Goal: Information Seeking & Learning: Learn about a topic

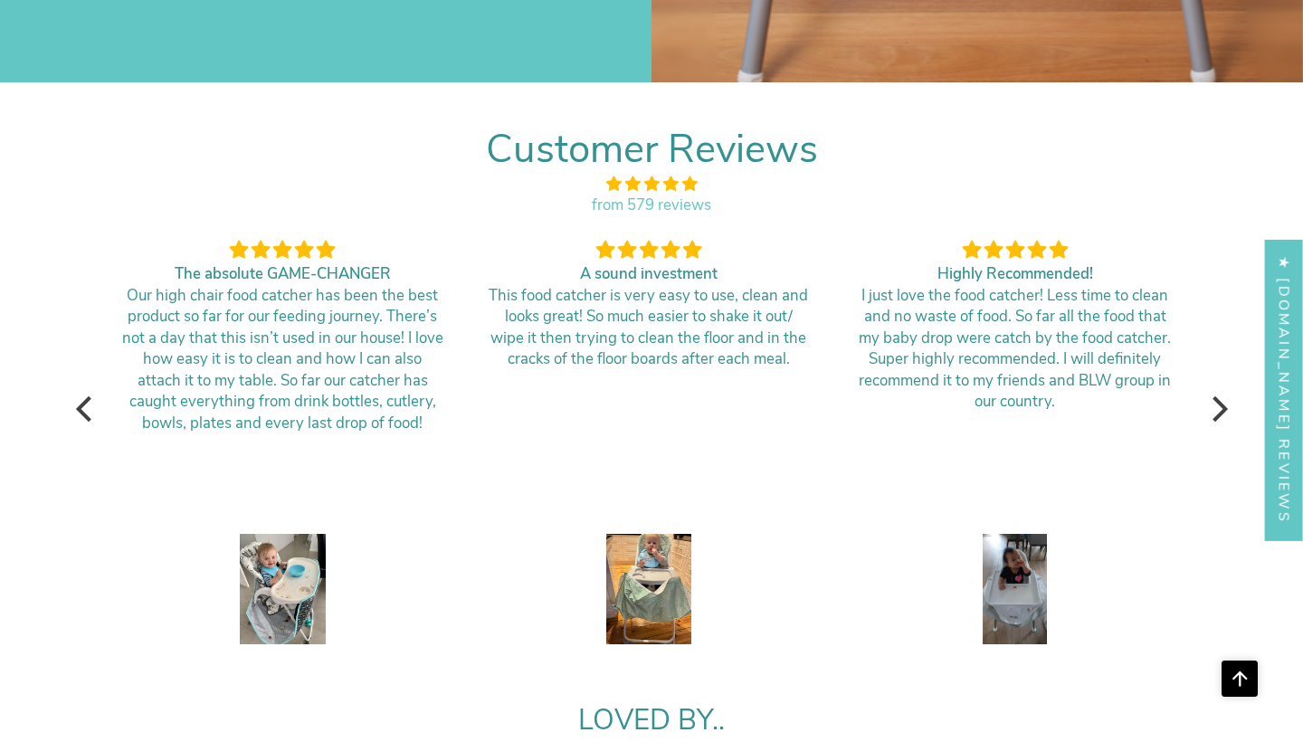
scroll to position [3282, 0]
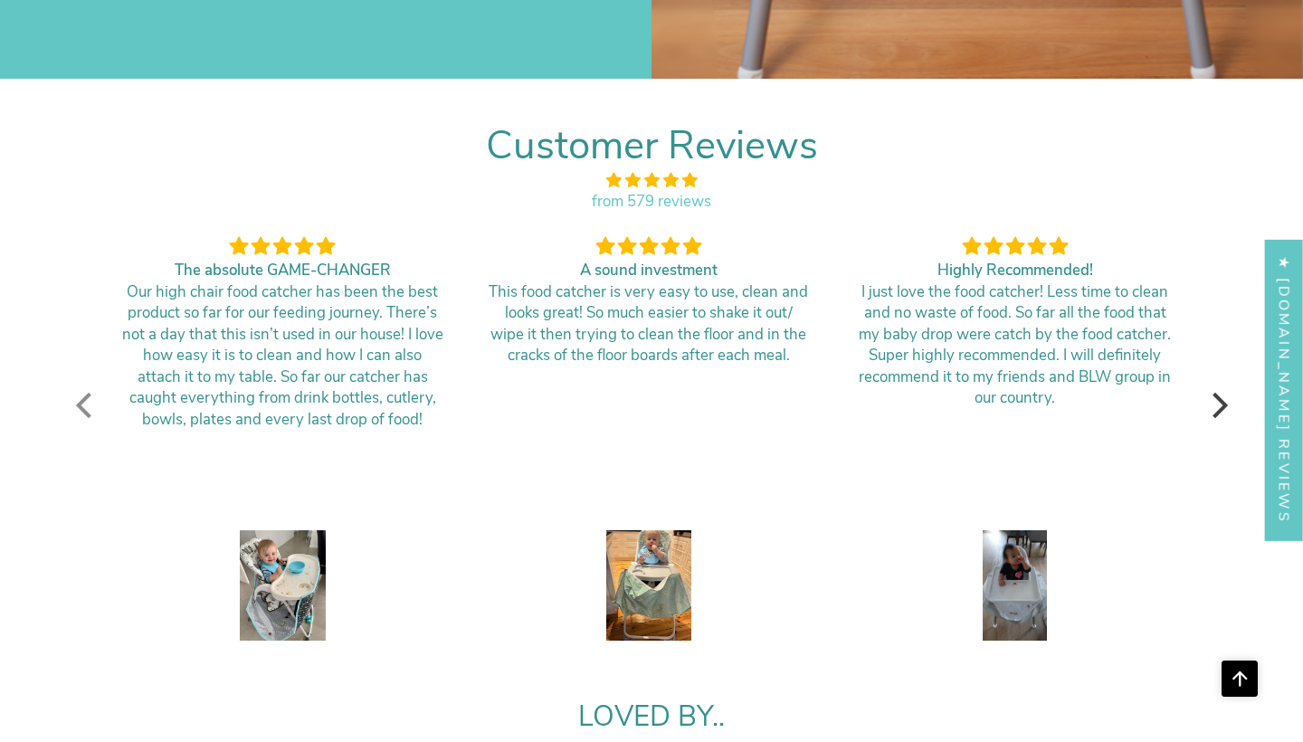
click at [83, 393] on div at bounding box center [87, 405] width 25 height 25
click at [1219, 393] on div at bounding box center [1214, 405] width 25 height 25
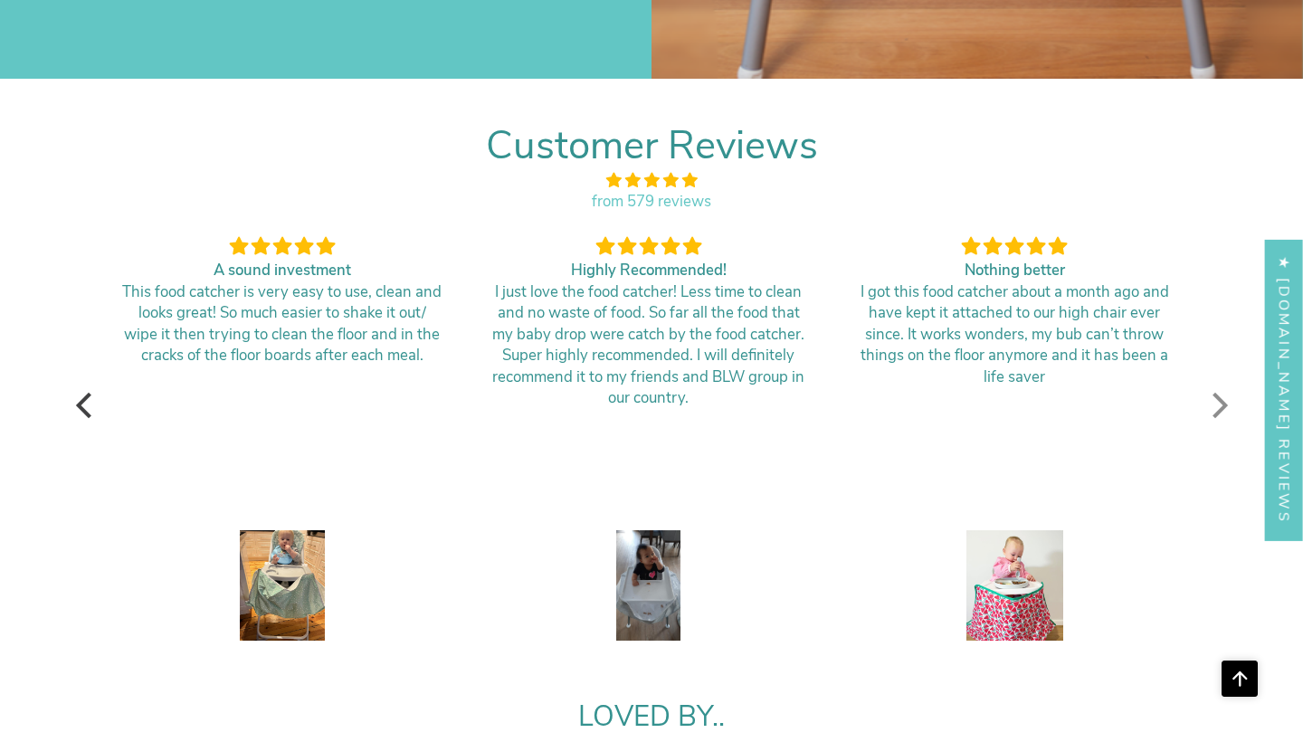
click at [1219, 393] on div at bounding box center [1214, 405] width 25 height 25
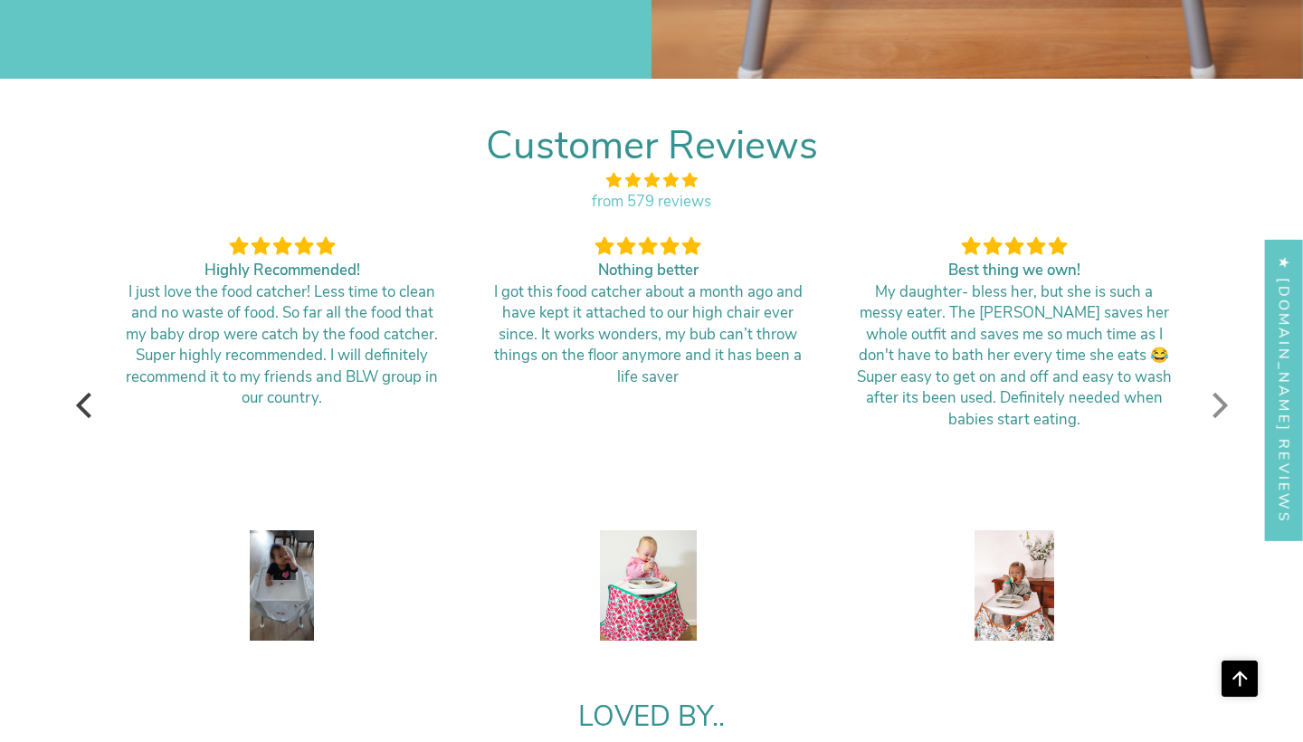
click at [1219, 393] on div at bounding box center [1214, 405] width 25 height 25
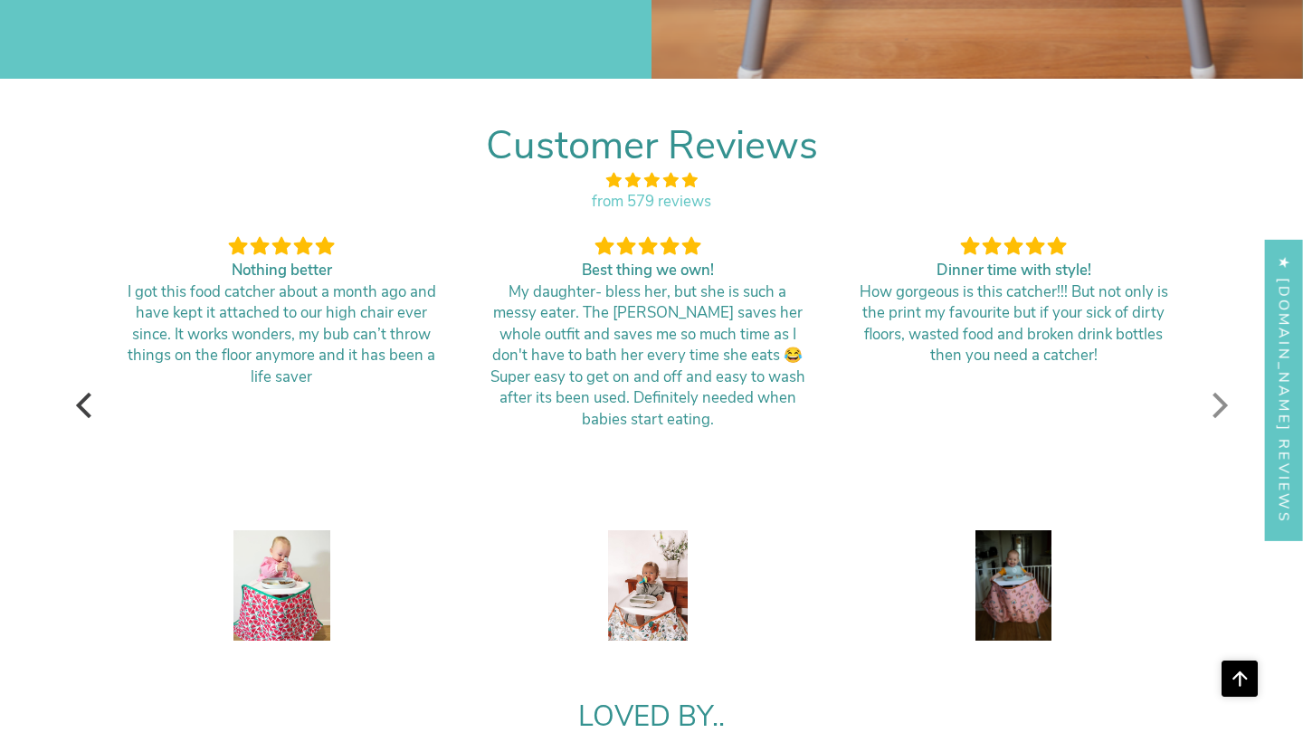
click at [1219, 393] on div at bounding box center [1214, 405] width 25 height 25
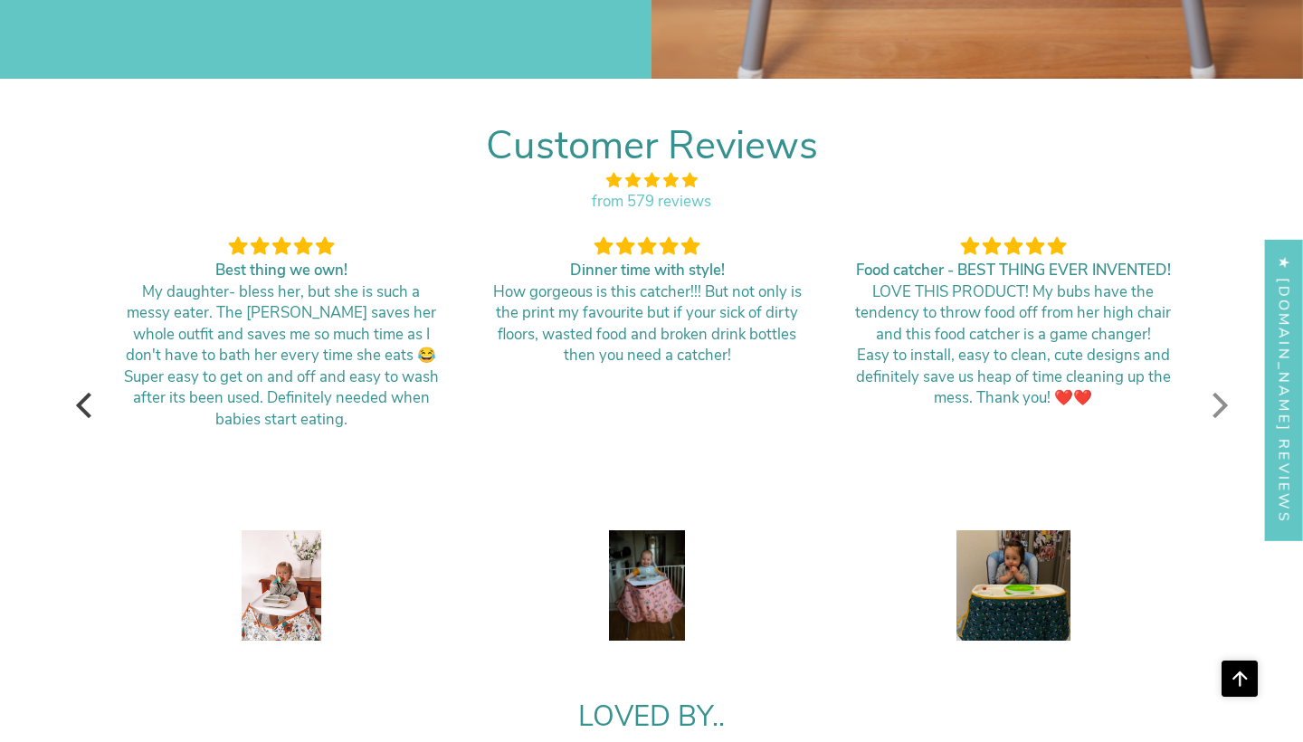
click at [1219, 393] on div at bounding box center [1214, 405] width 25 height 25
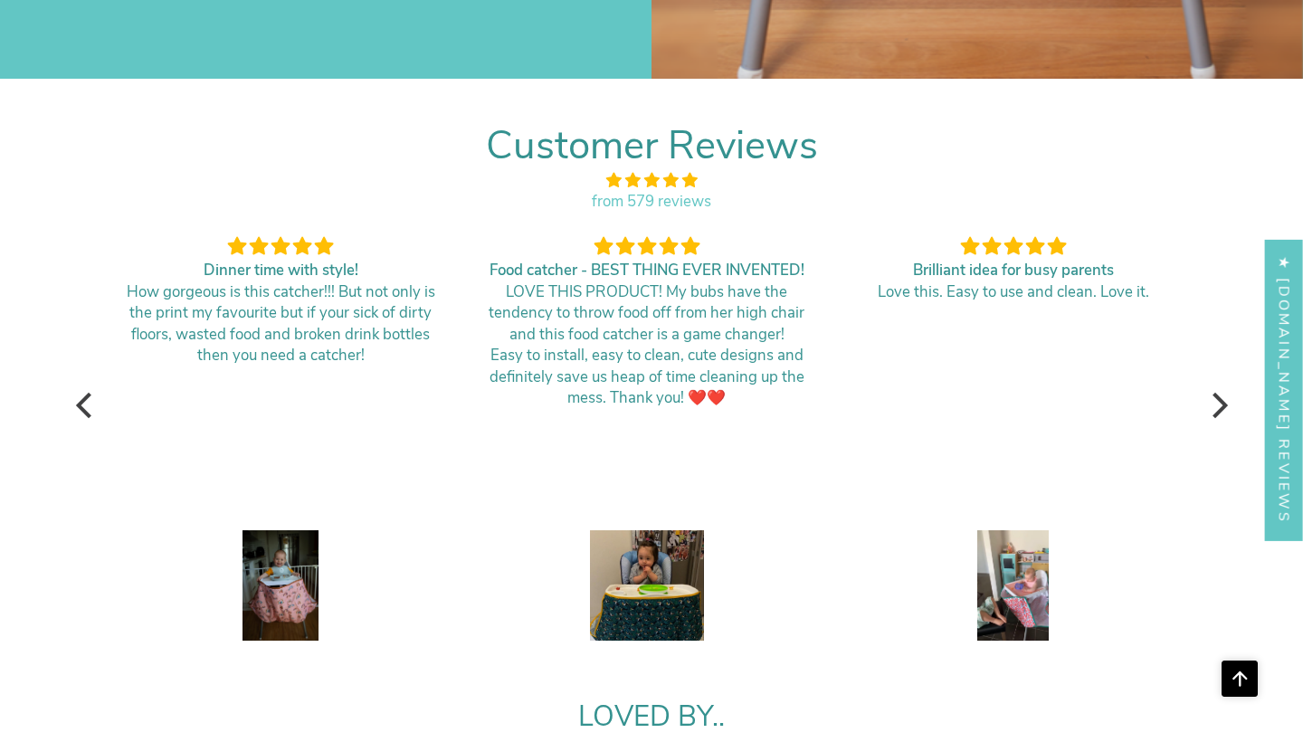
click at [279, 576] on img at bounding box center [281, 587] width 76 height 114
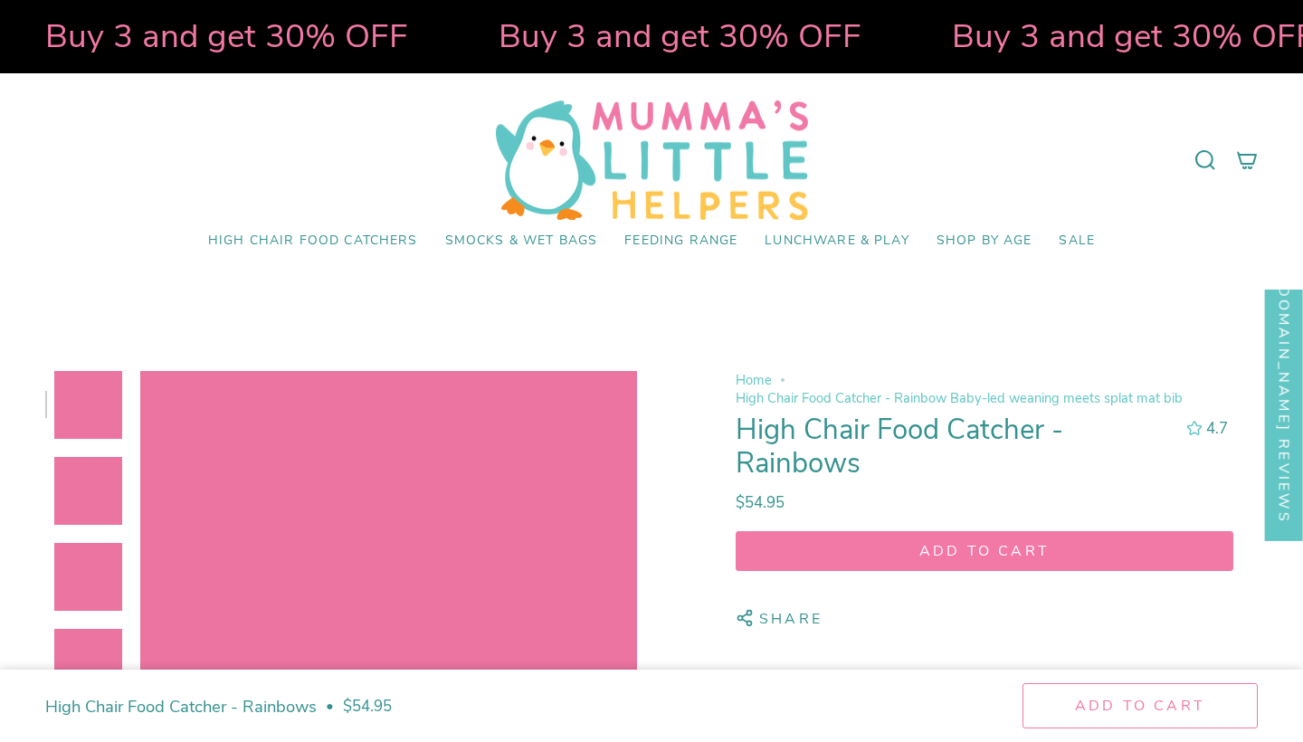
select select "pictures-first"
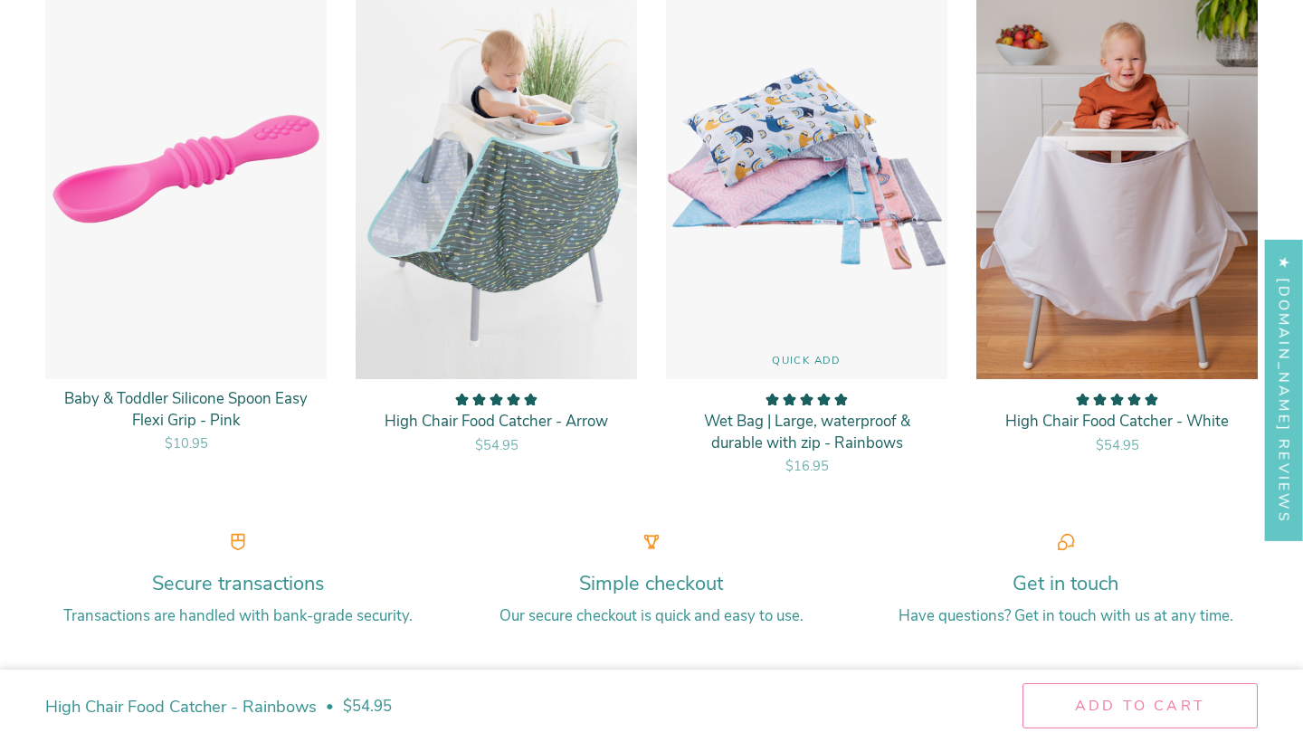
scroll to position [4968, 0]
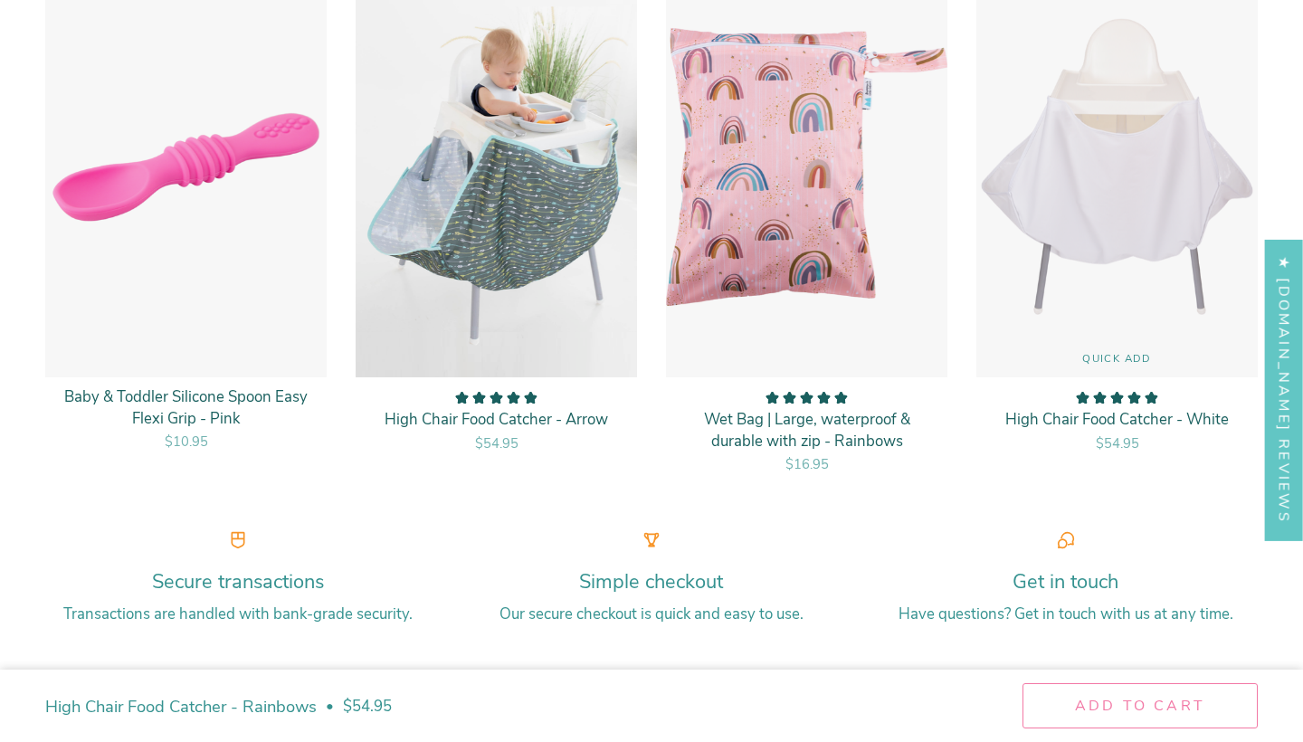
click at [1092, 264] on img "High Chair Food Catcher - White" at bounding box center [1116, 167] width 283 height 424
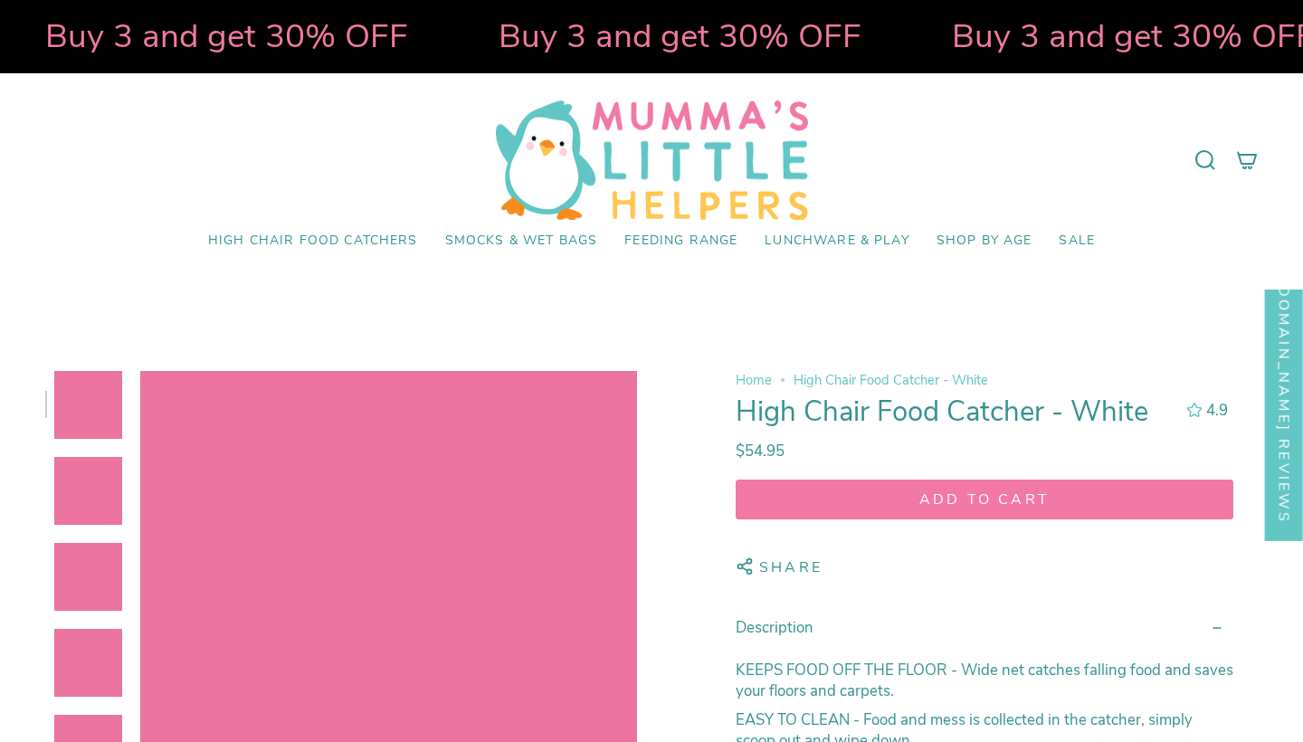
select select "pictures-first"
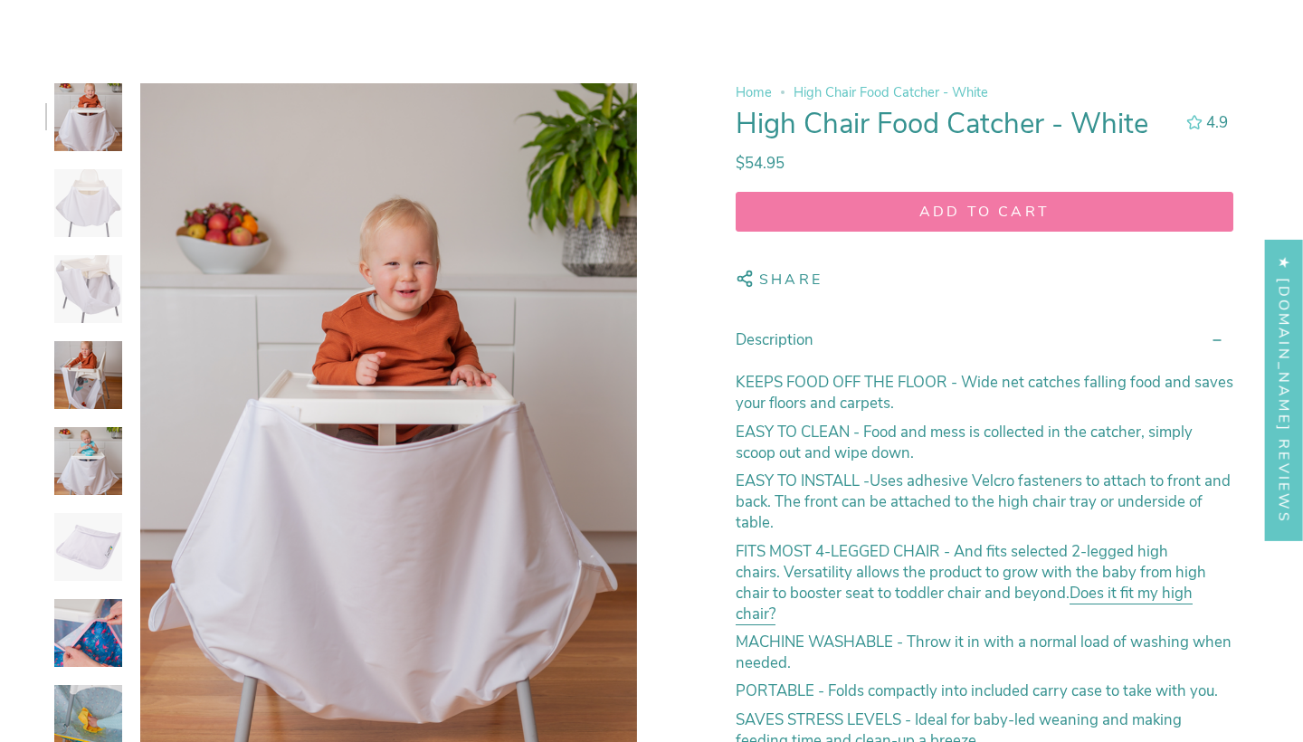
scroll to position [163, 0]
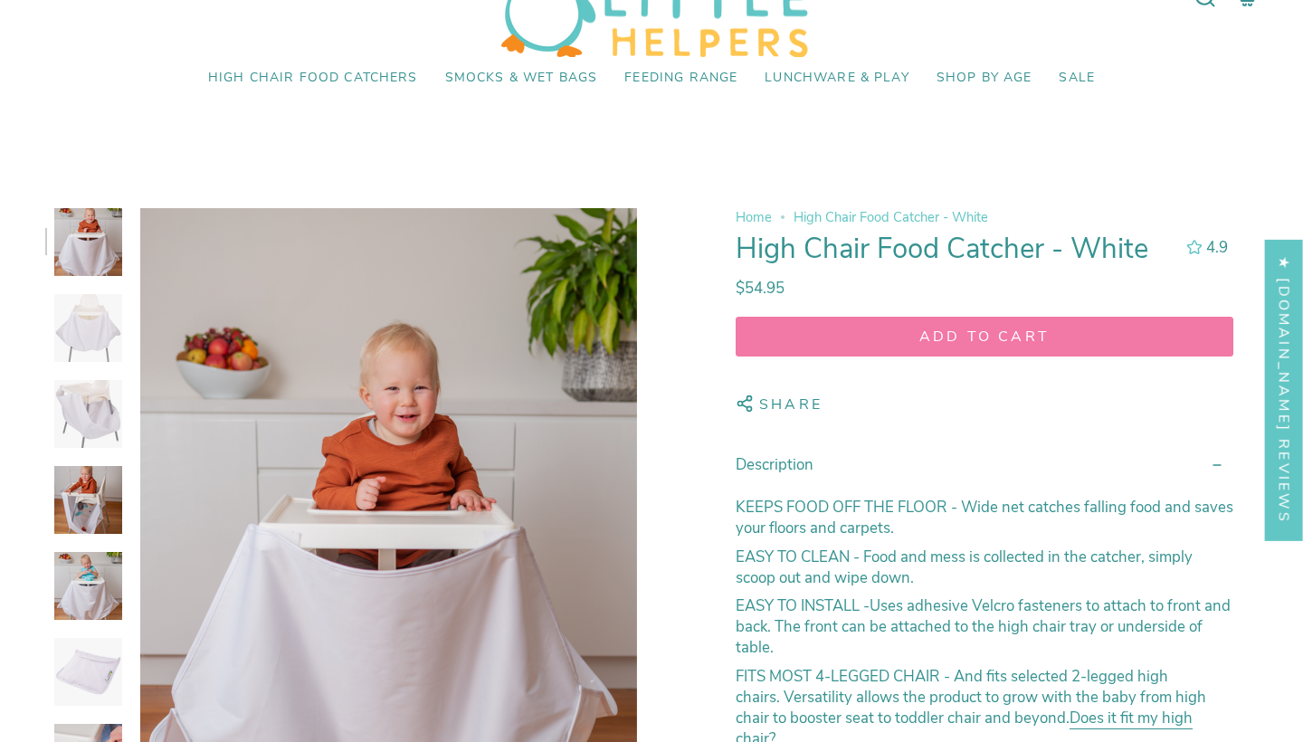
click at [90, 344] on img at bounding box center [88, 328] width 68 height 68
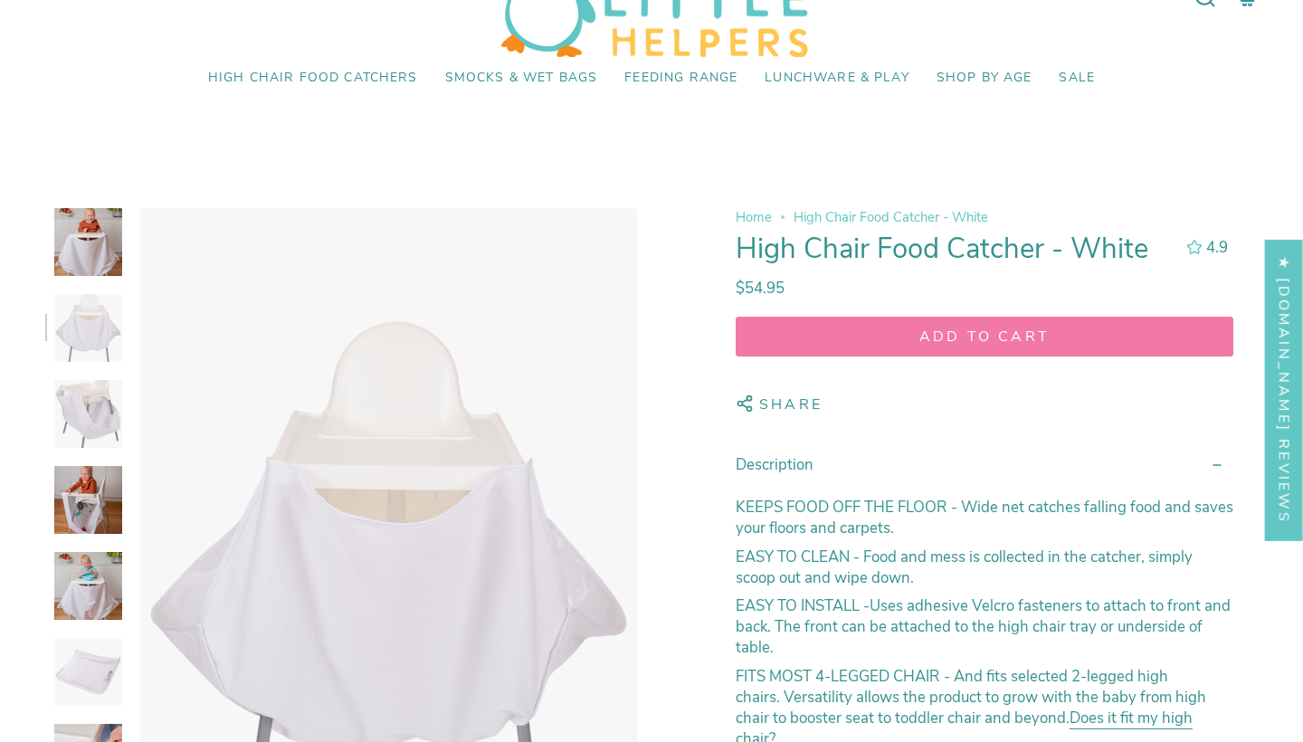
click at [81, 414] on img at bounding box center [88, 414] width 68 height 68
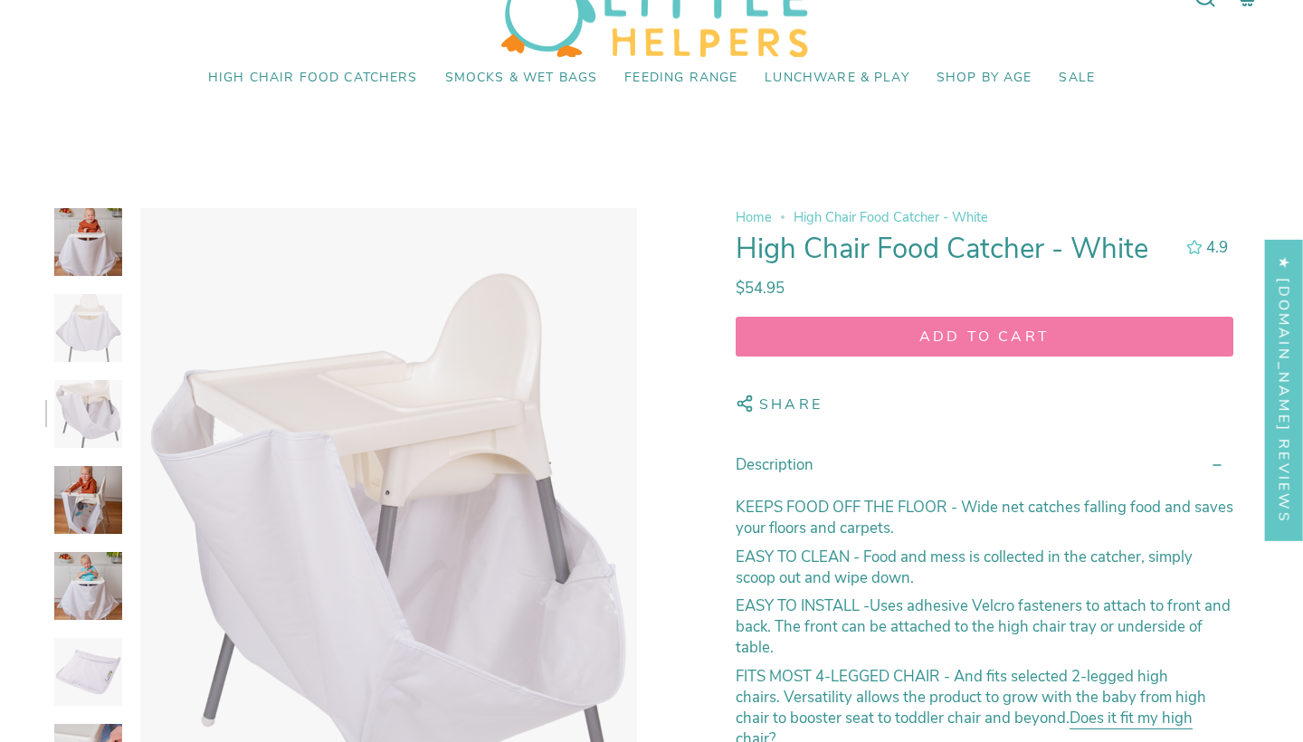
scroll to position [347, 0]
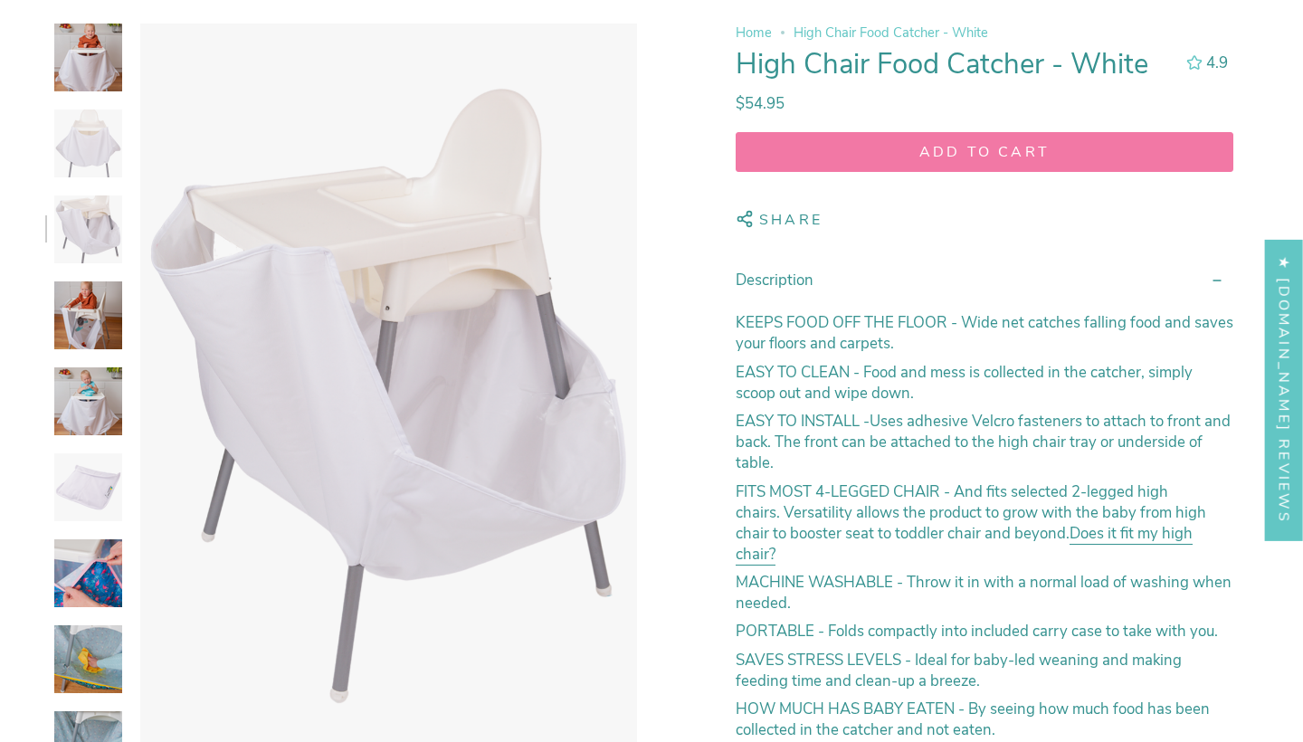
click at [90, 302] on img at bounding box center [88, 315] width 68 height 68
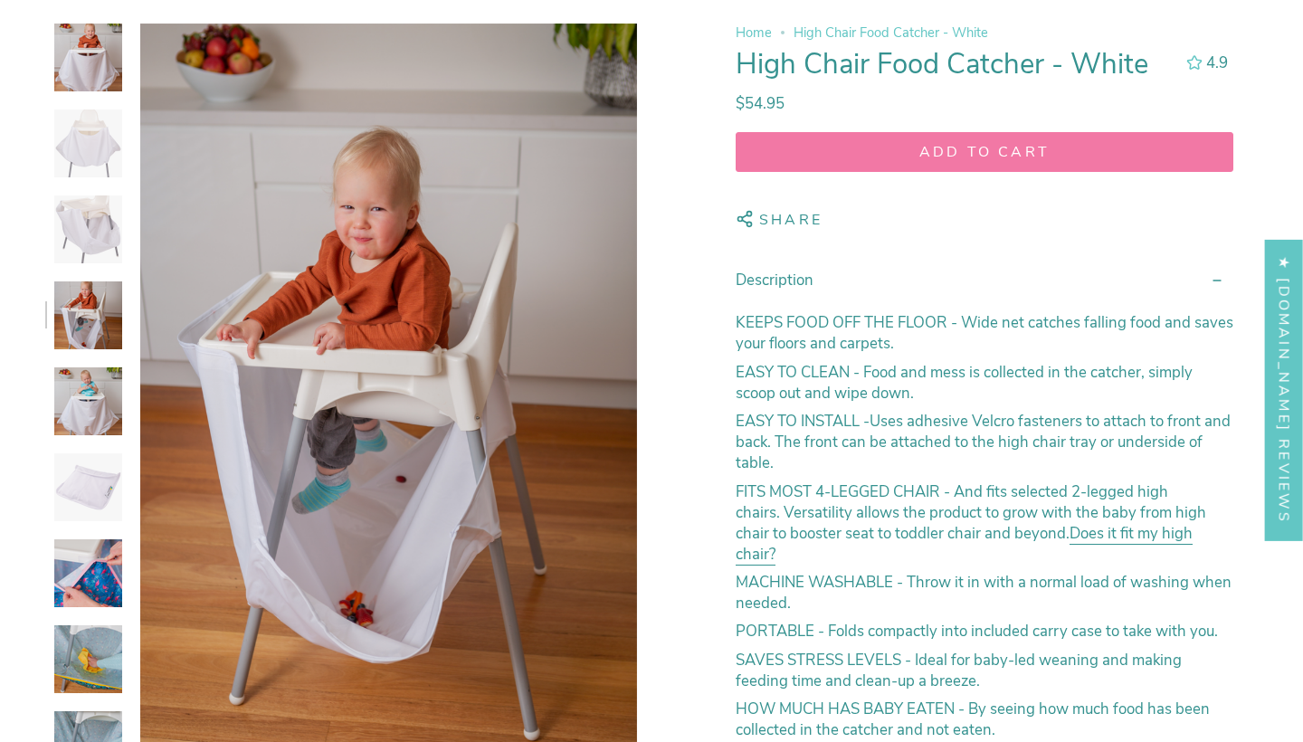
click at [89, 309] on img at bounding box center [88, 315] width 68 height 68
click at [89, 393] on img at bounding box center [88, 401] width 68 height 68
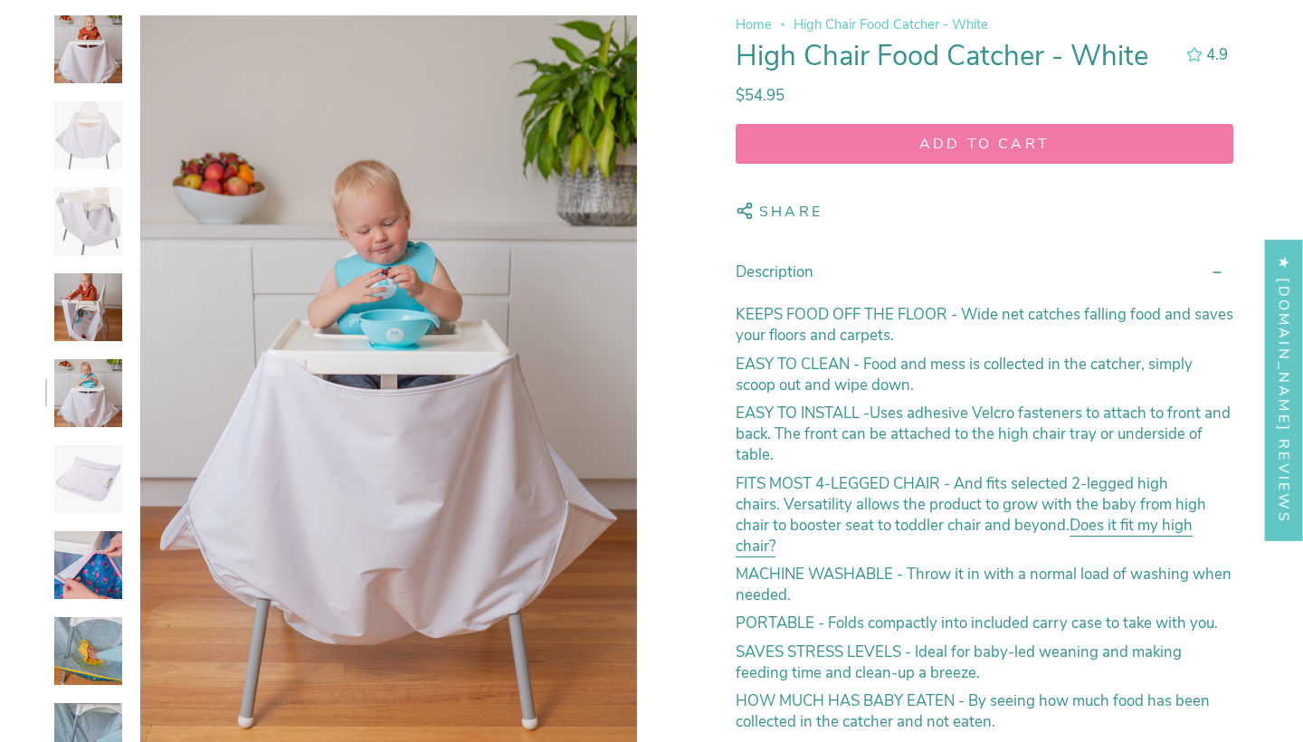
scroll to position [417, 0]
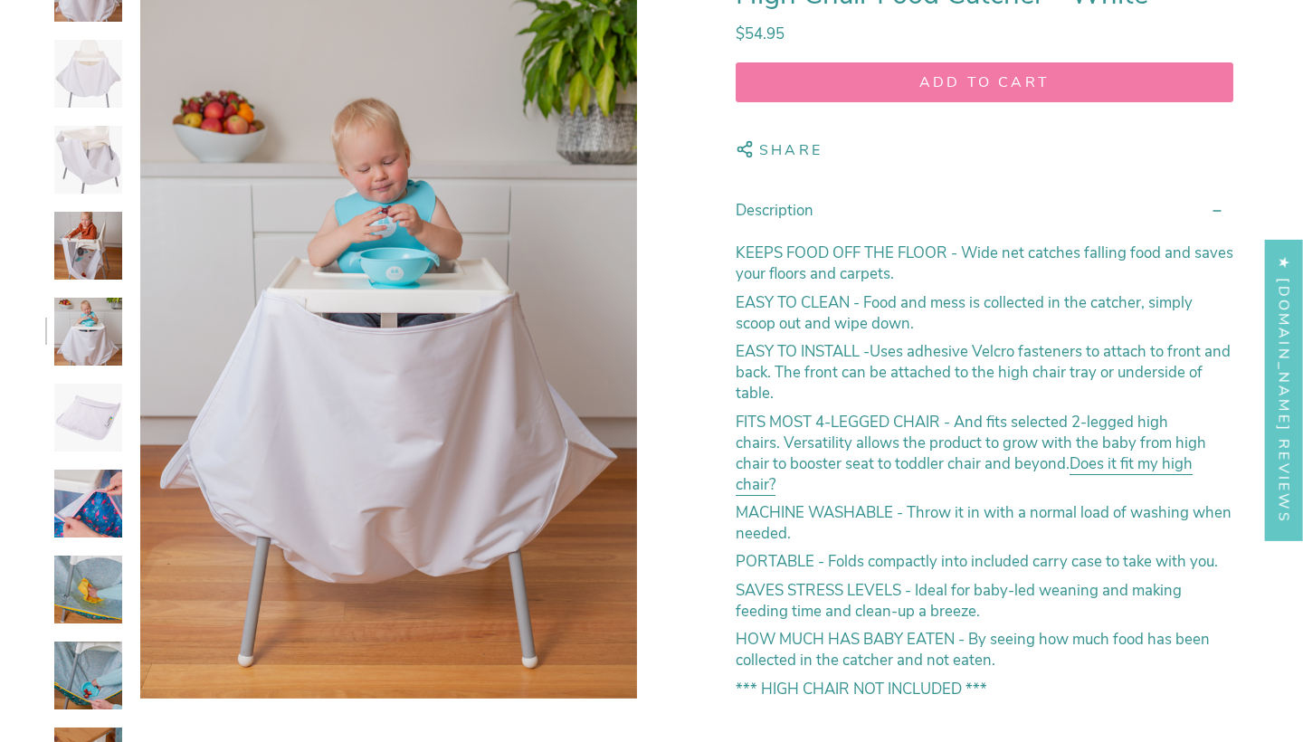
click at [97, 399] on img at bounding box center [88, 418] width 68 height 68
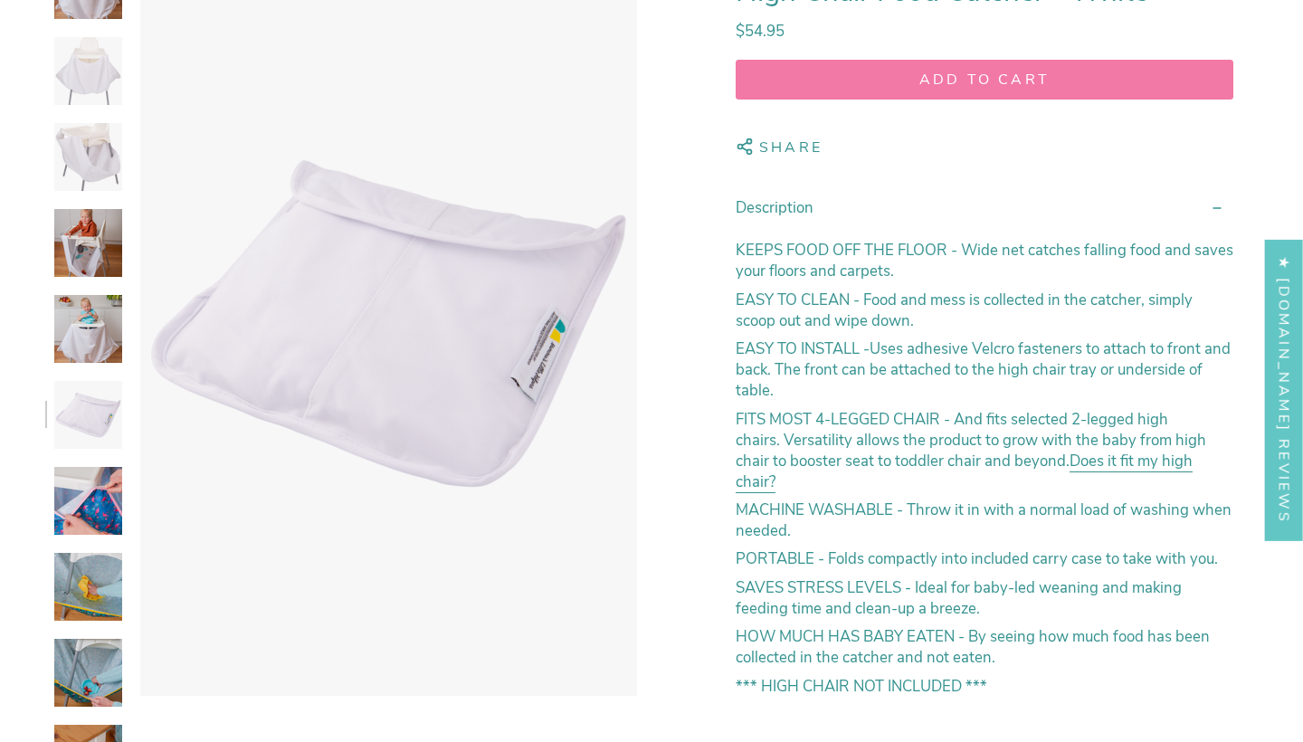
scroll to position [508, 0]
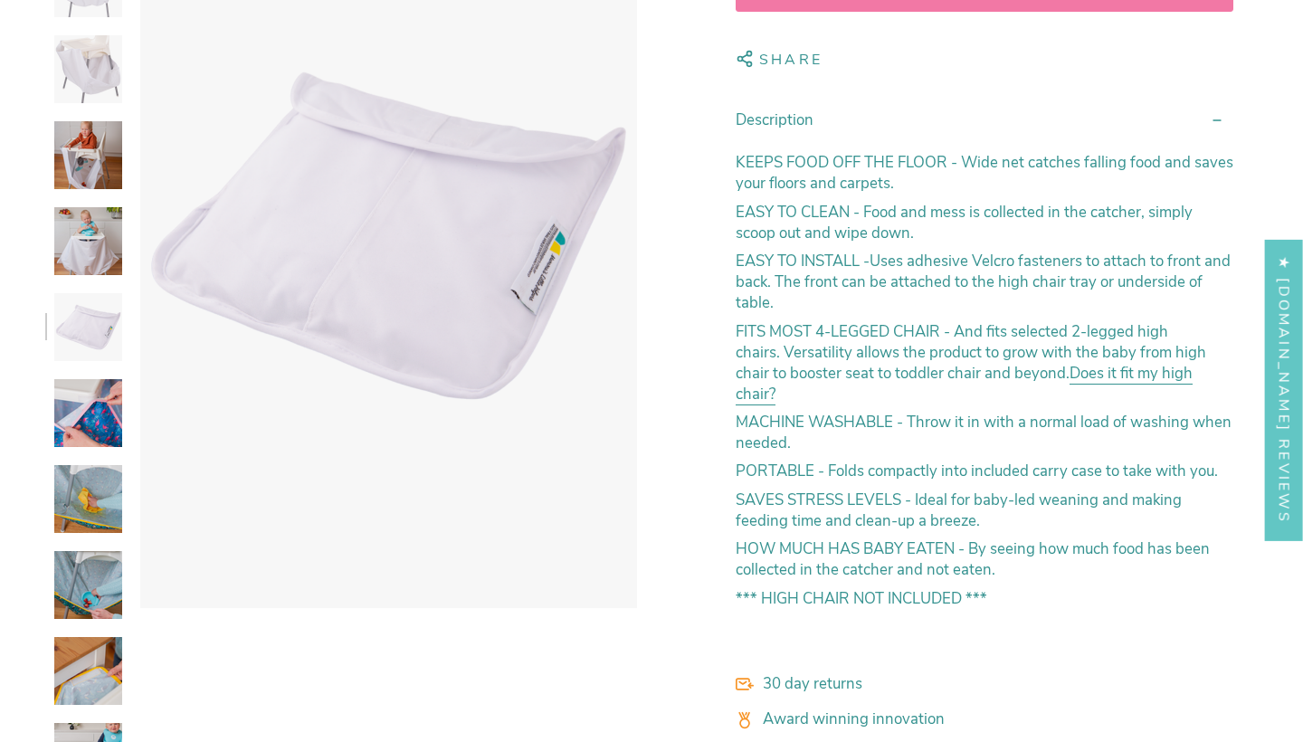
click at [95, 426] on img at bounding box center [88, 413] width 68 height 68
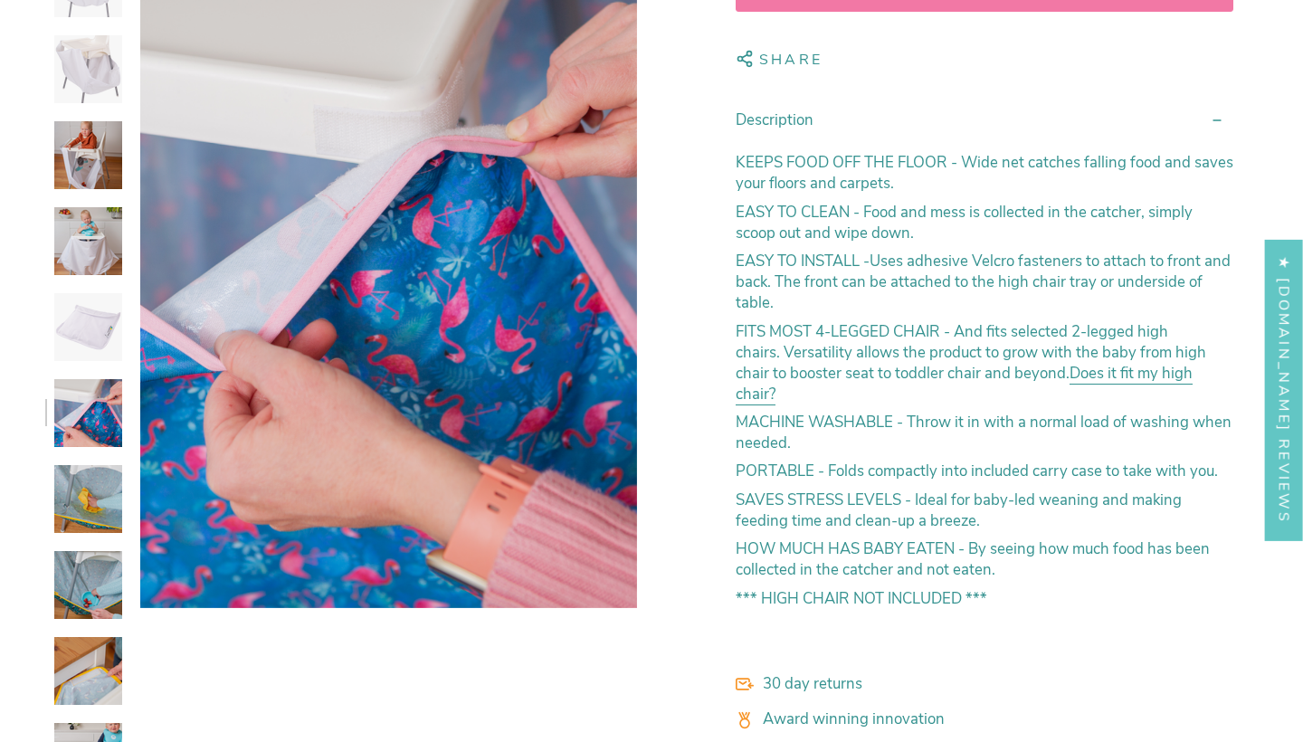
click at [93, 490] on img at bounding box center [88, 499] width 68 height 68
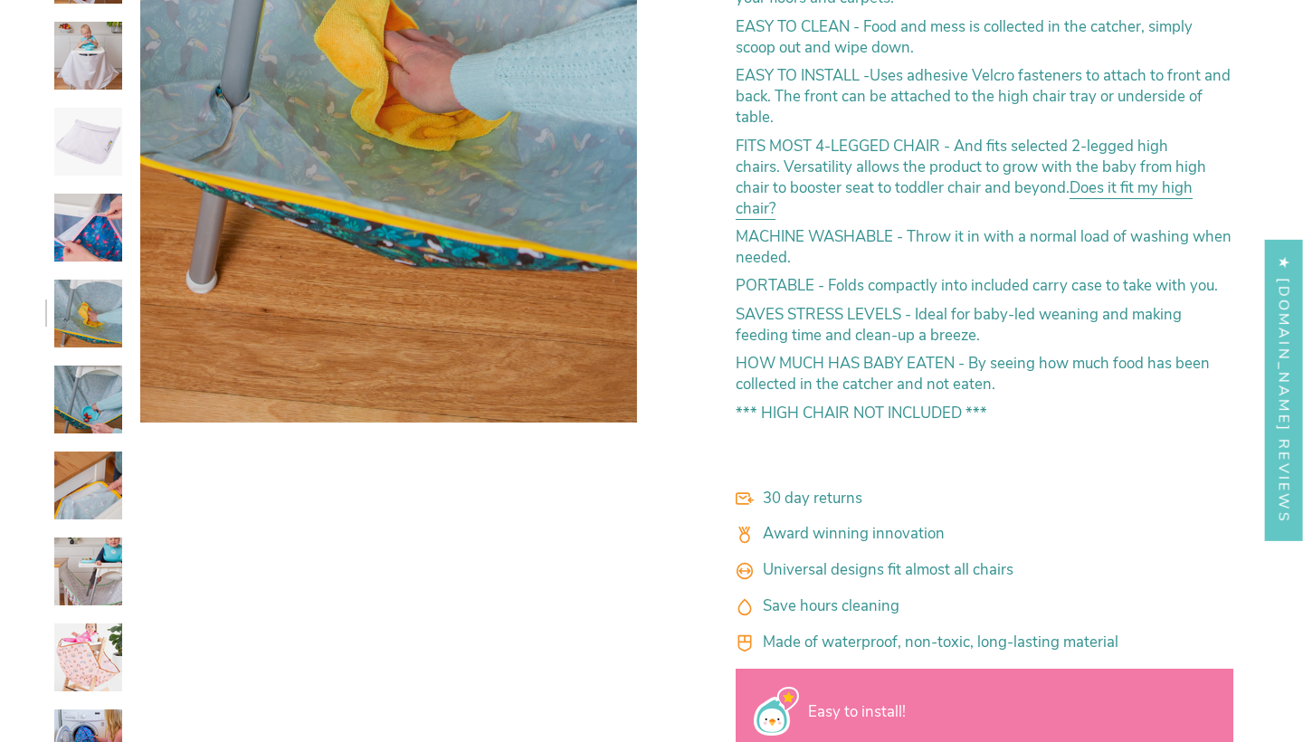
scroll to position [694, 0]
click at [101, 396] on img at bounding box center [88, 399] width 68 height 68
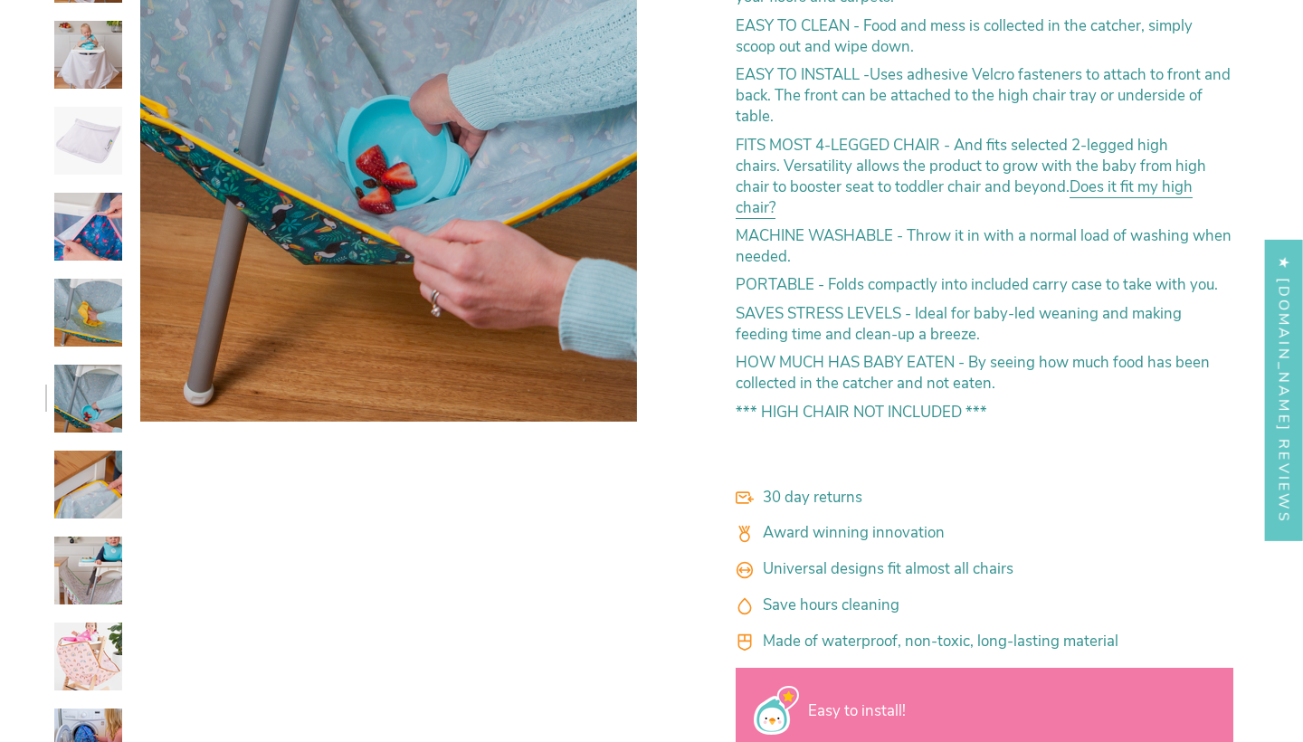
click at [94, 489] on img at bounding box center [88, 485] width 68 height 68
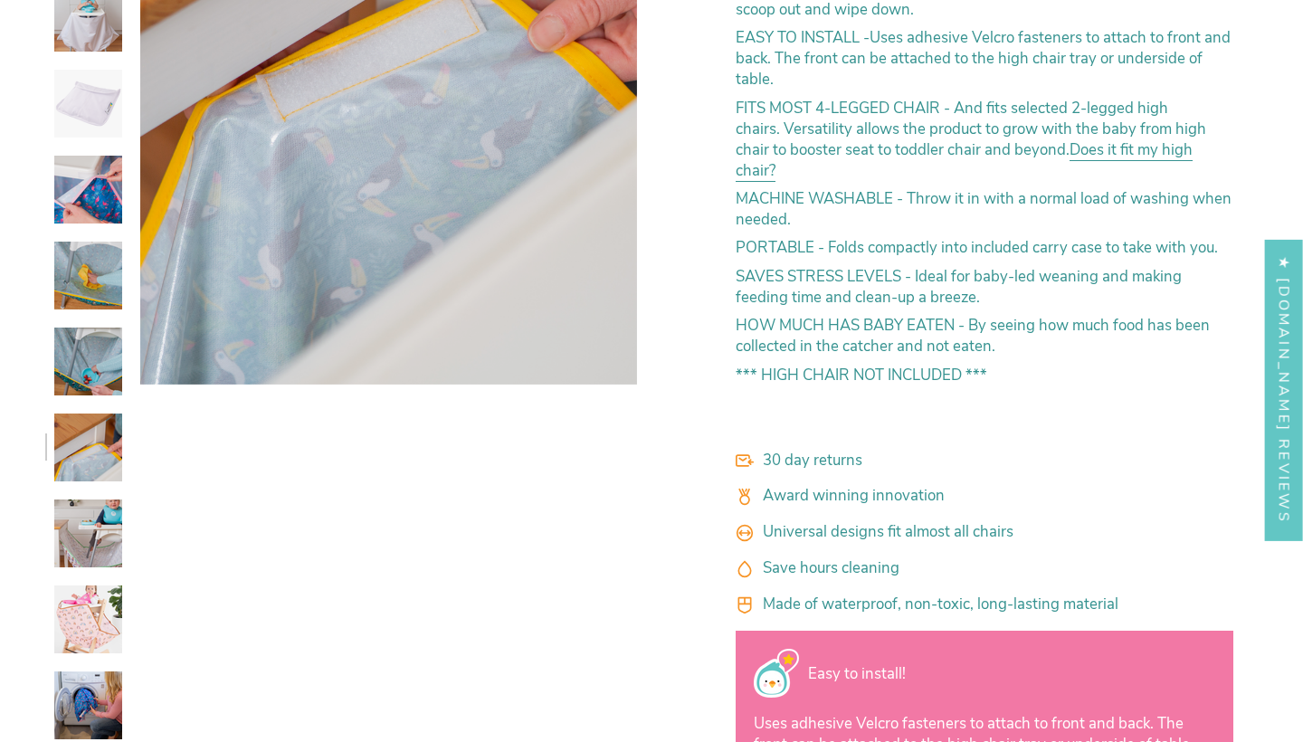
scroll to position [741, 0]
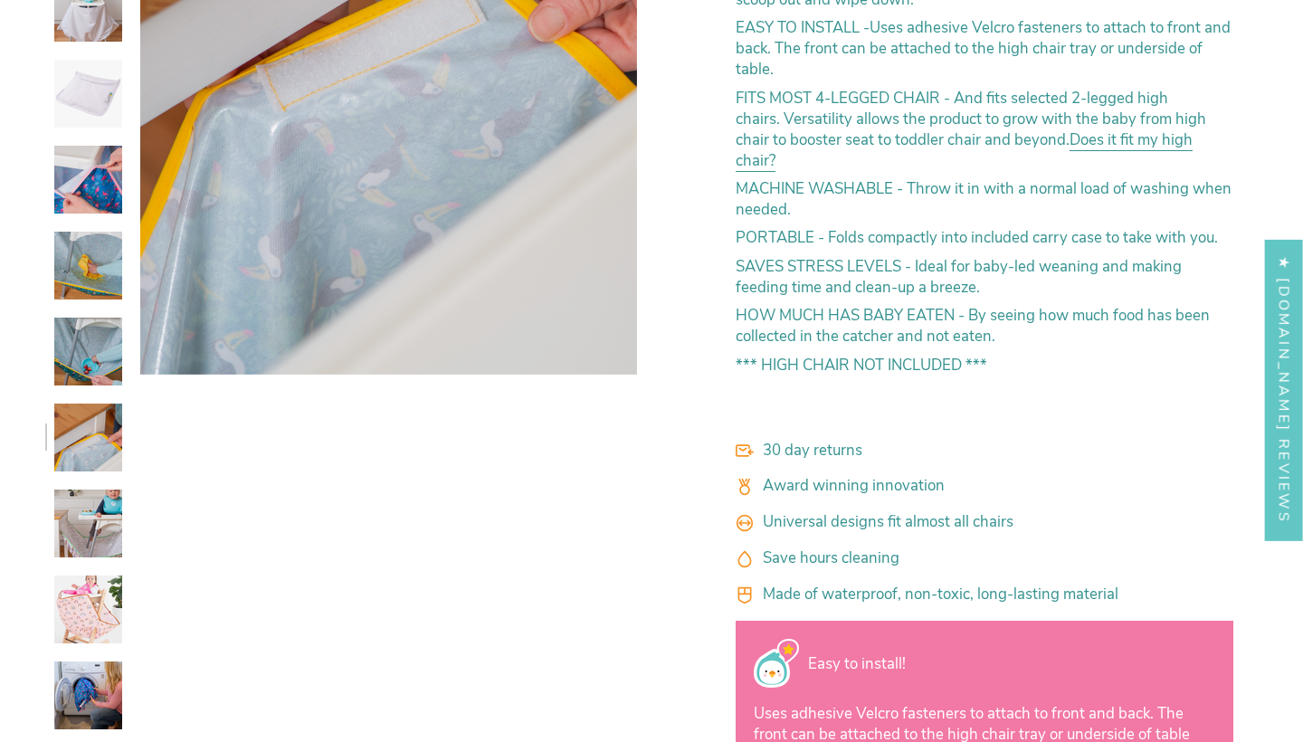
click at [96, 509] on img at bounding box center [88, 524] width 68 height 68
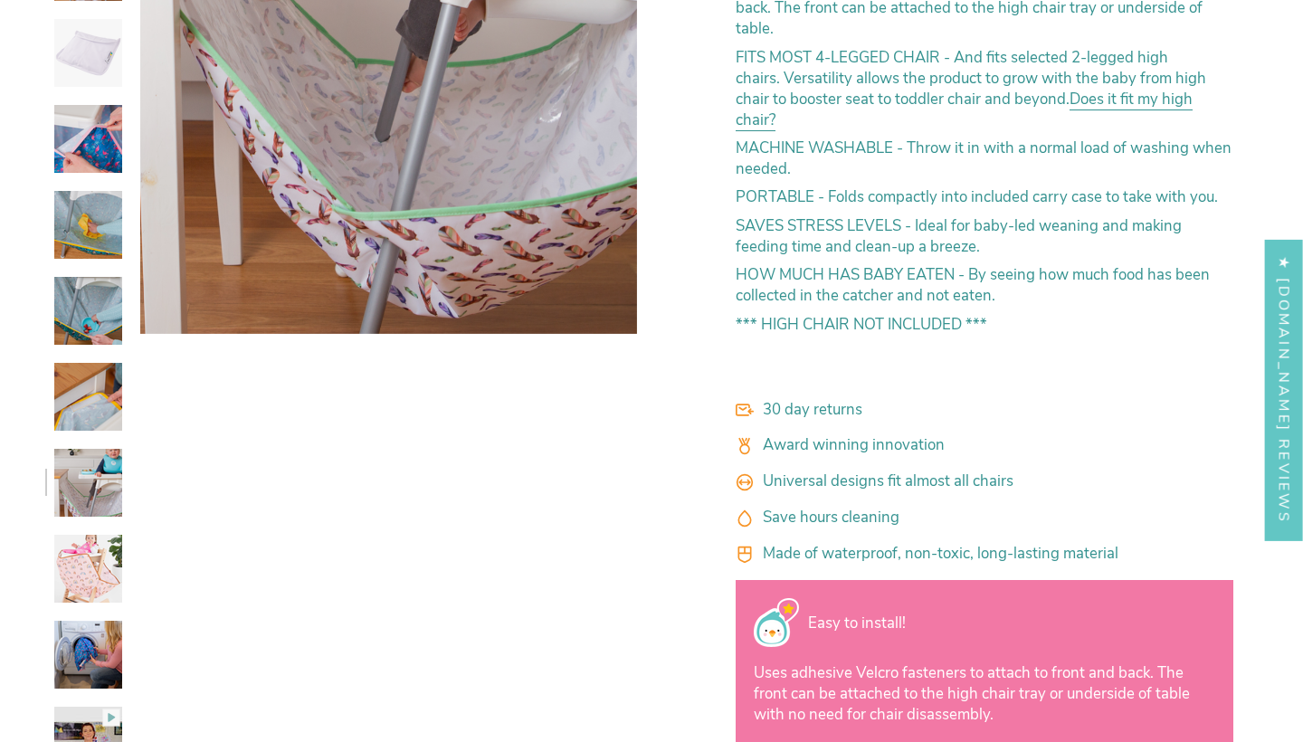
scroll to position [781, 0]
click at [98, 543] on img at bounding box center [88, 570] width 68 height 68
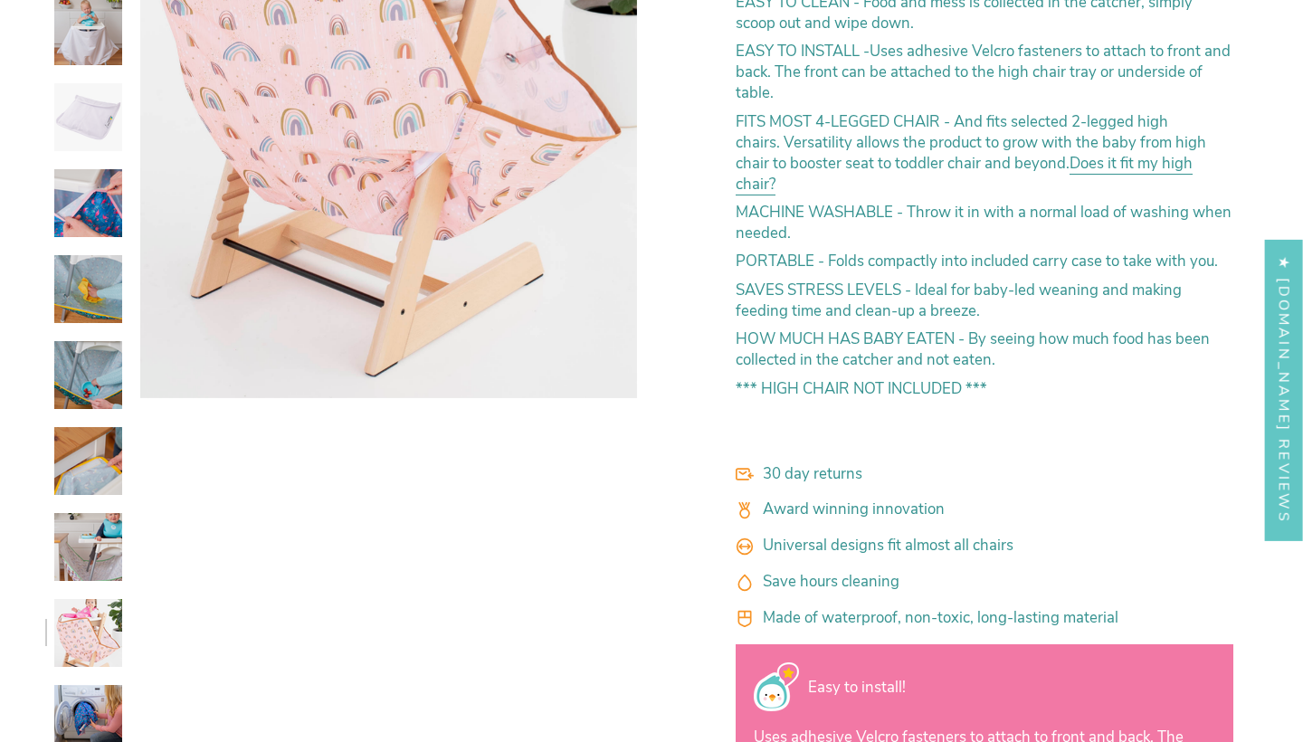
scroll to position [720, 0]
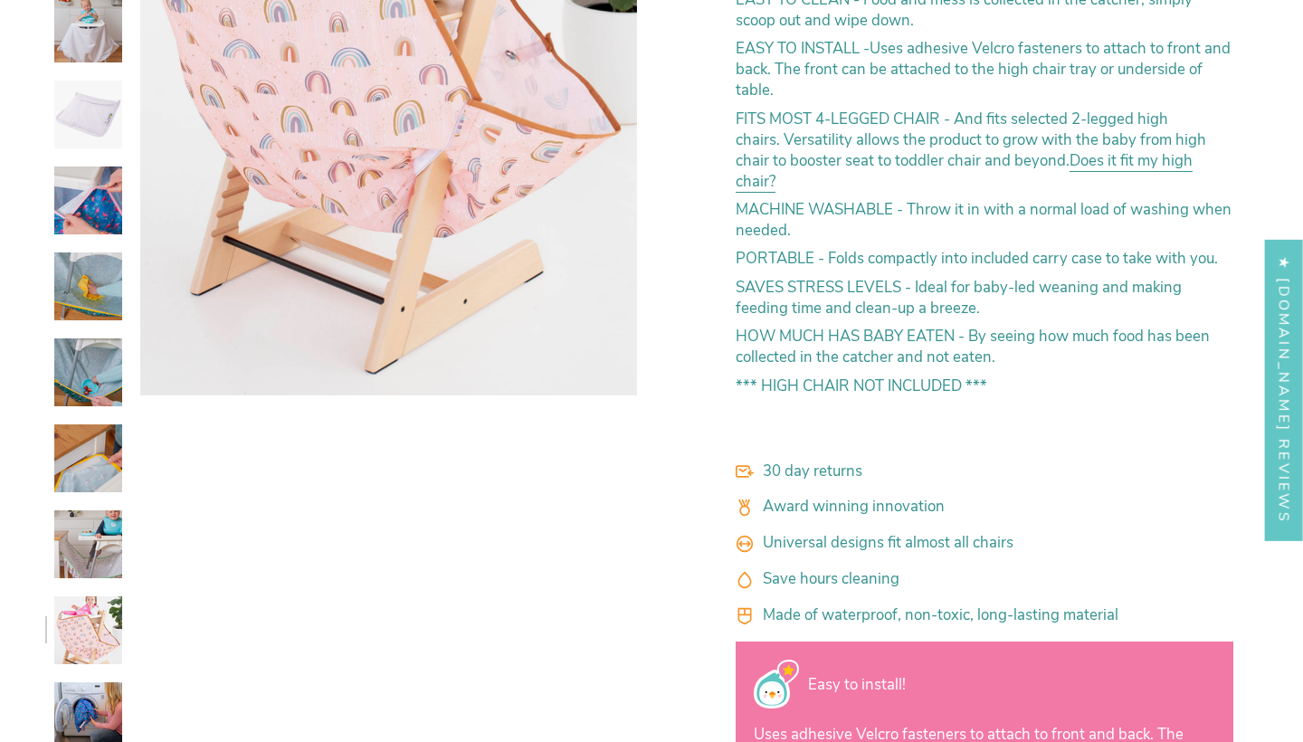
click at [96, 587] on div at bounding box center [83, 354] width 77 height 1407
click at [98, 608] on img at bounding box center [88, 630] width 68 height 68
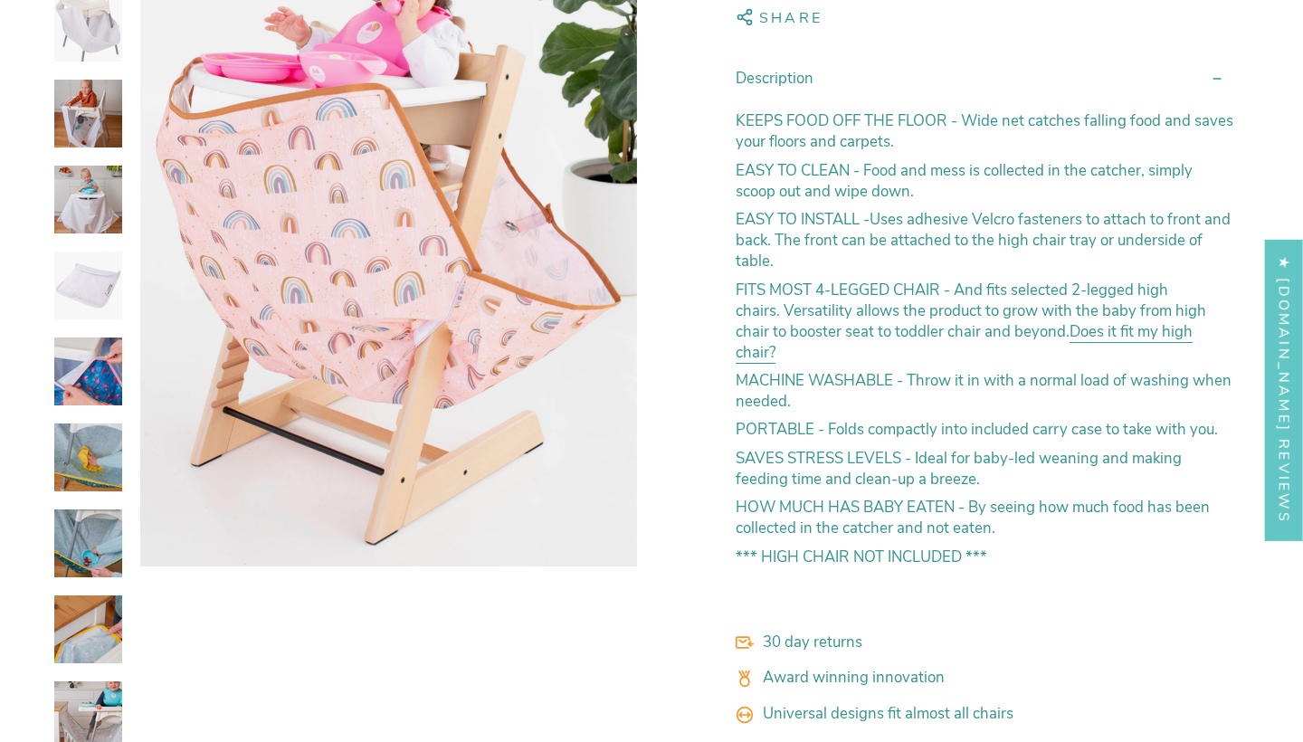
scroll to position [722, 0]
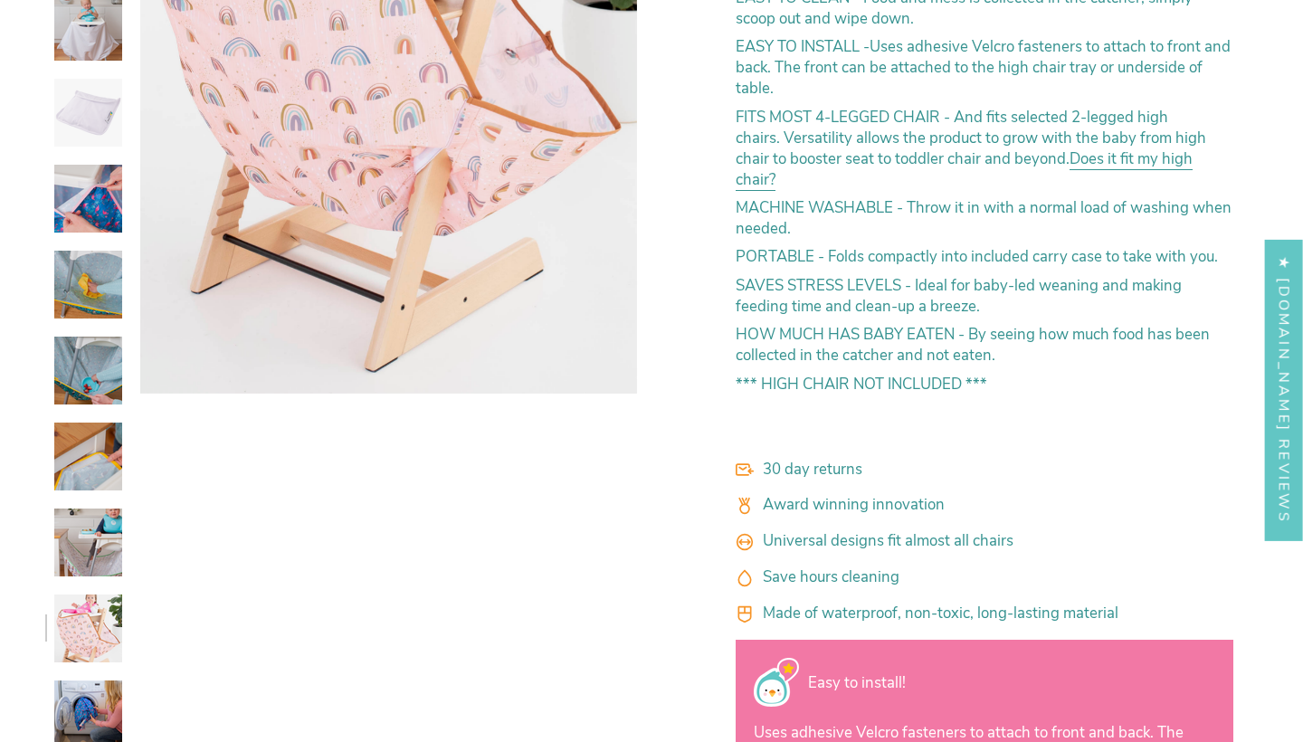
click at [91, 537] on img at bounding box center [88, 543] width 68 height 68
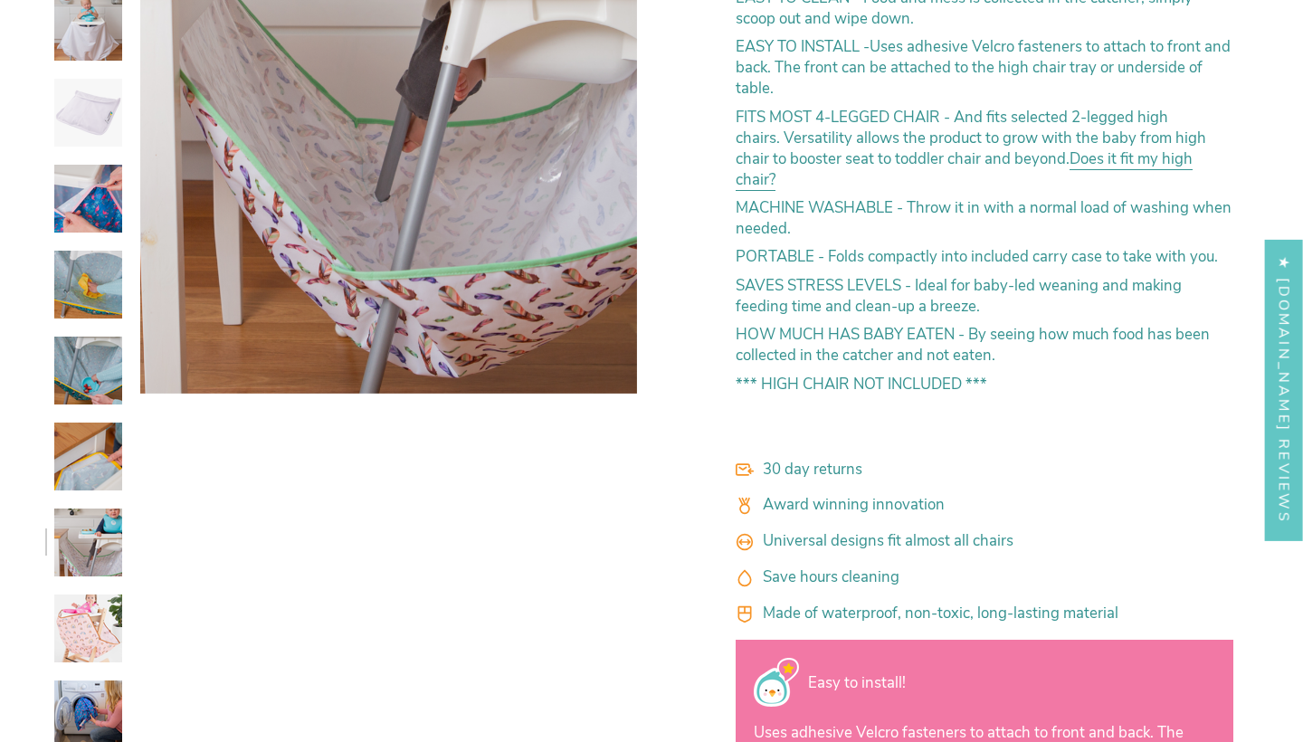
click at [90, 600] on img at bounding box center [88, 629] width 68 height 68
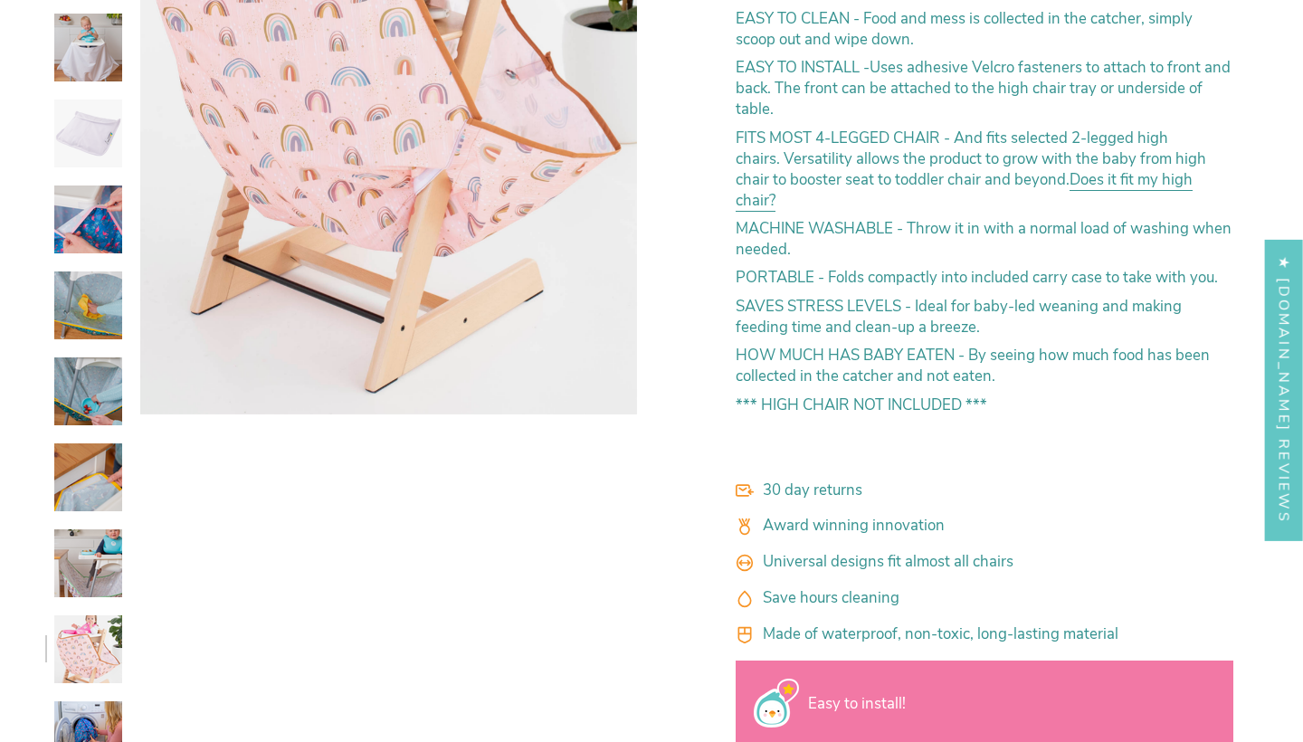
scroll to position [702, 0]
click at [89, 661] on img at bounding box center [88, 648] width 68 height 68
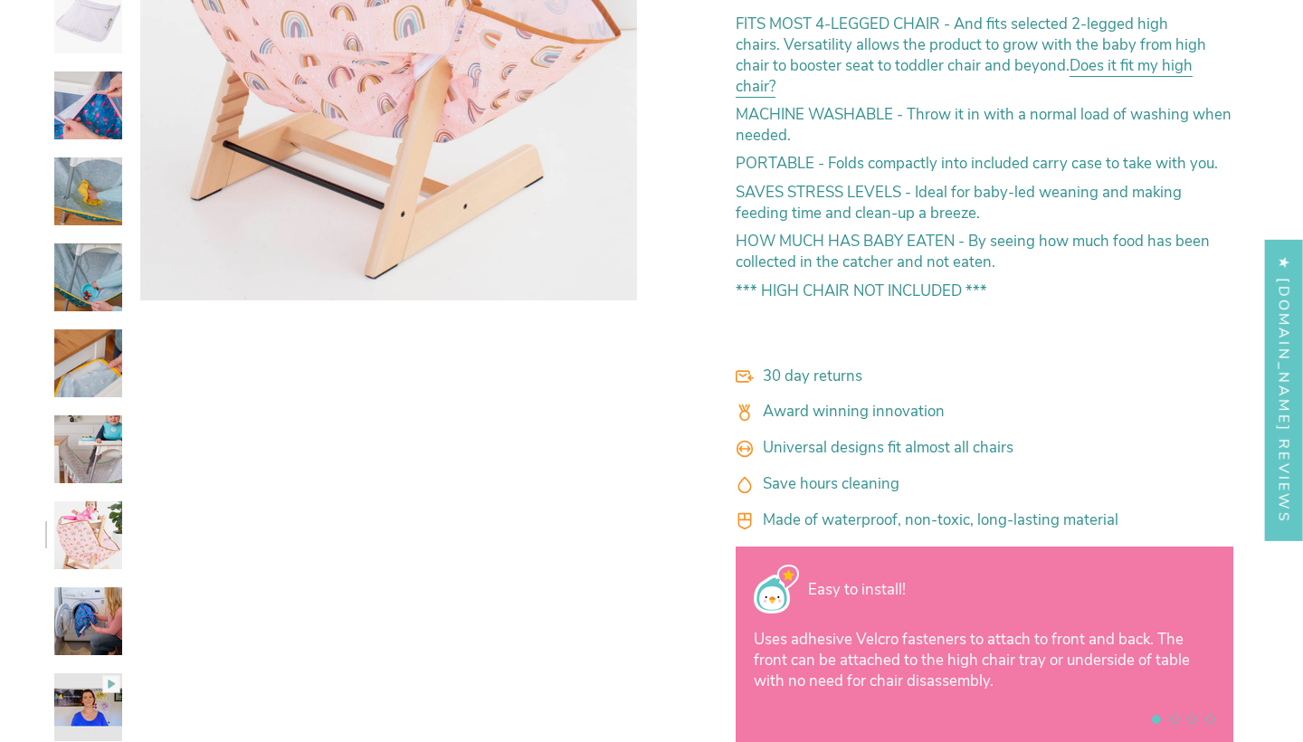
click at [89, 607] on img at bounding box center [88, 621] width 68 height 68
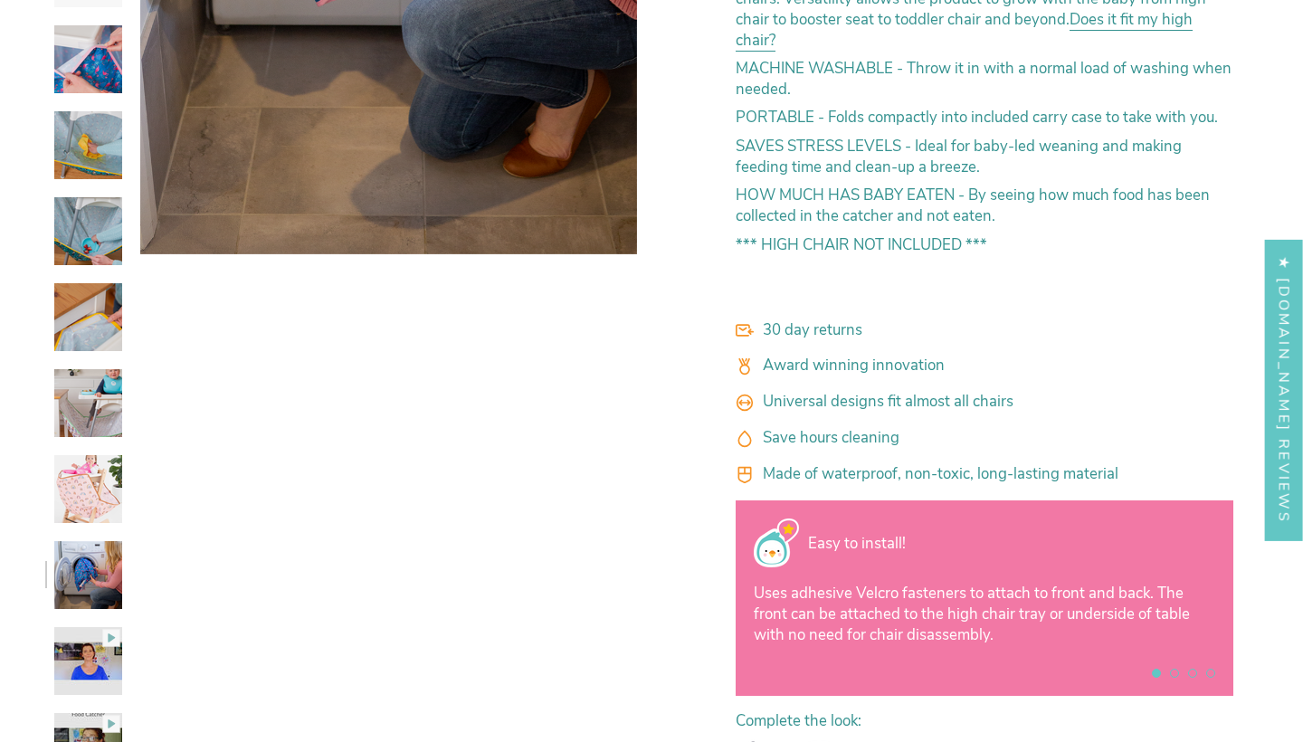
scroll to position [942, 0]
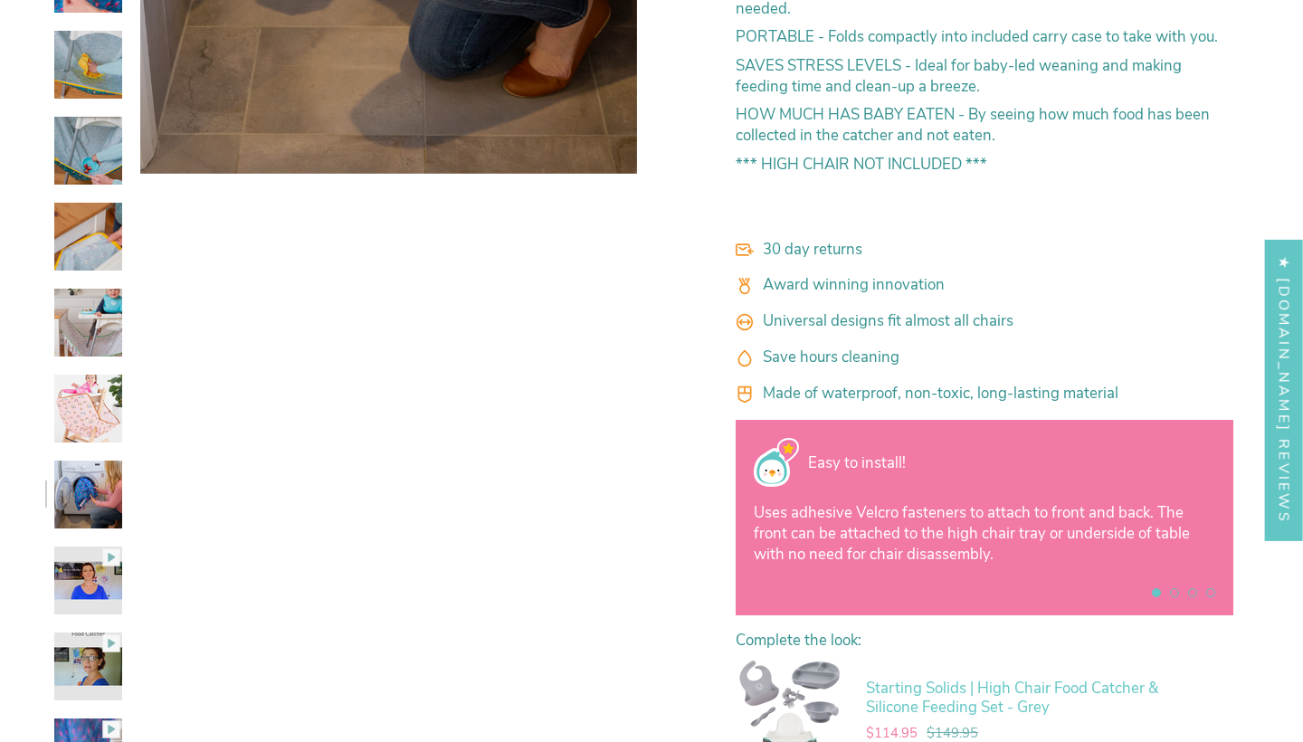
click at [89, 562] on img at bounding box center [88, 581] width 68 height 68
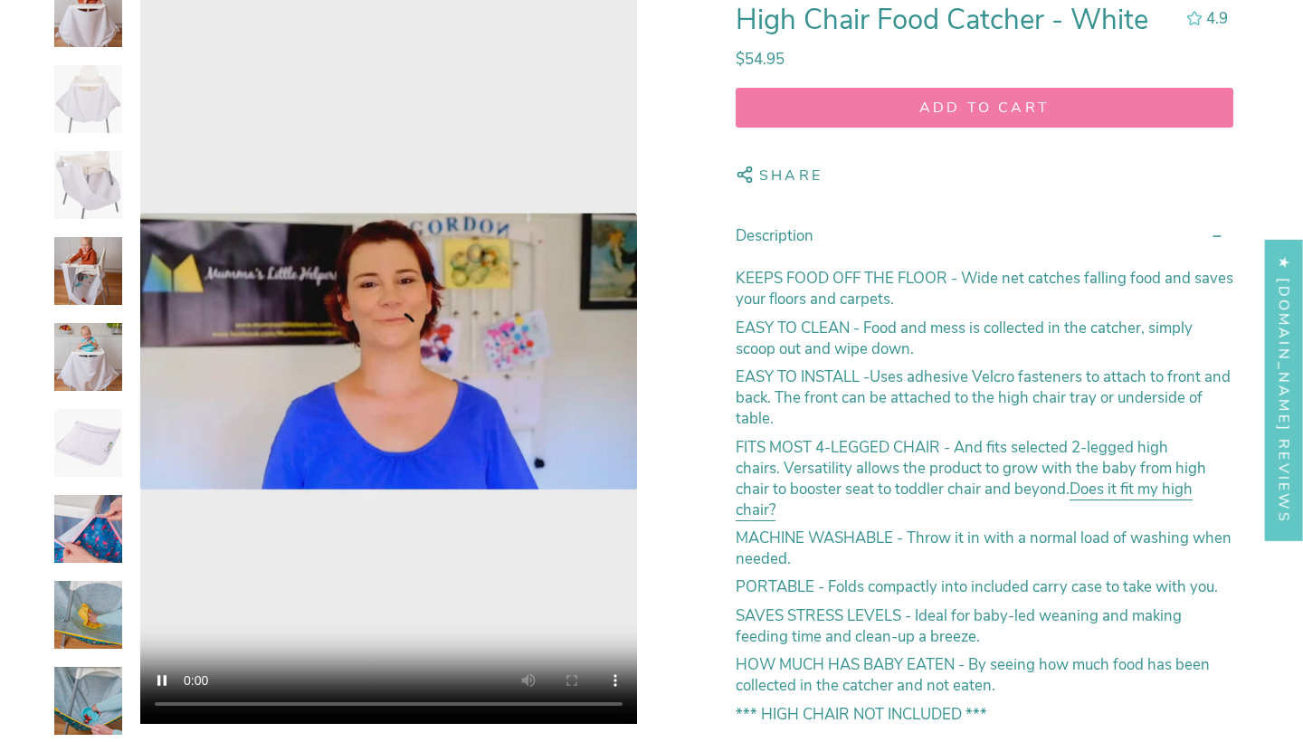
scroll to position [386, 0]
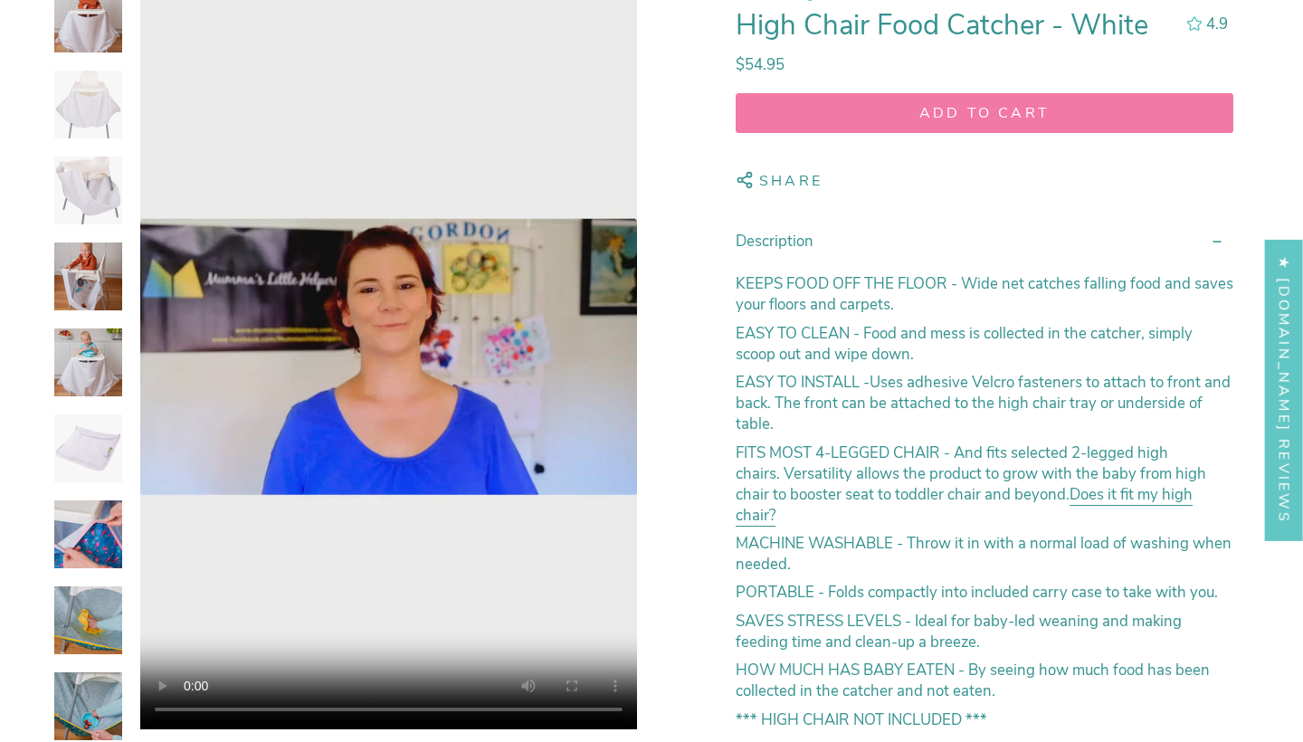
click at [553, 706] on video "High Chair Food Catcher - White" at bounding box center [388, 357] width 497 height 745
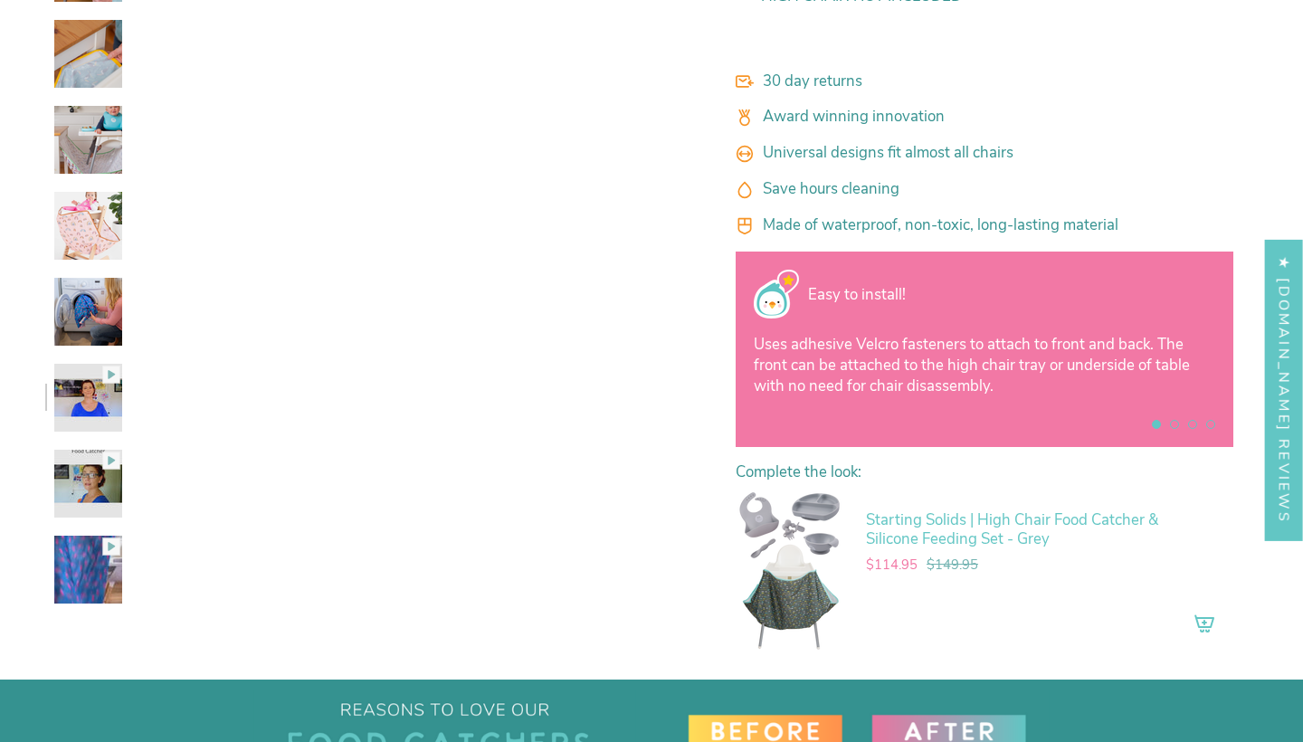
scroll to position [1124, 0]
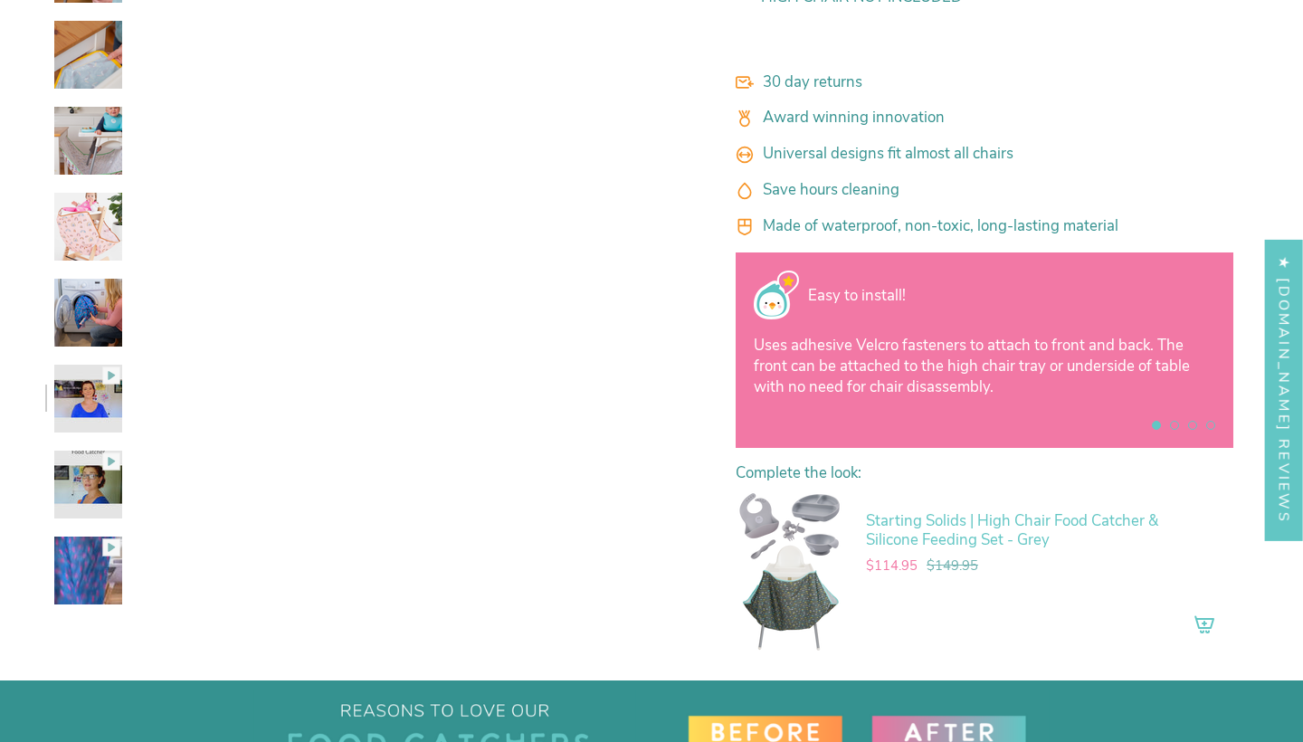
click at [91, 473] on img at bounding box center [88, 485] width 68 height 68
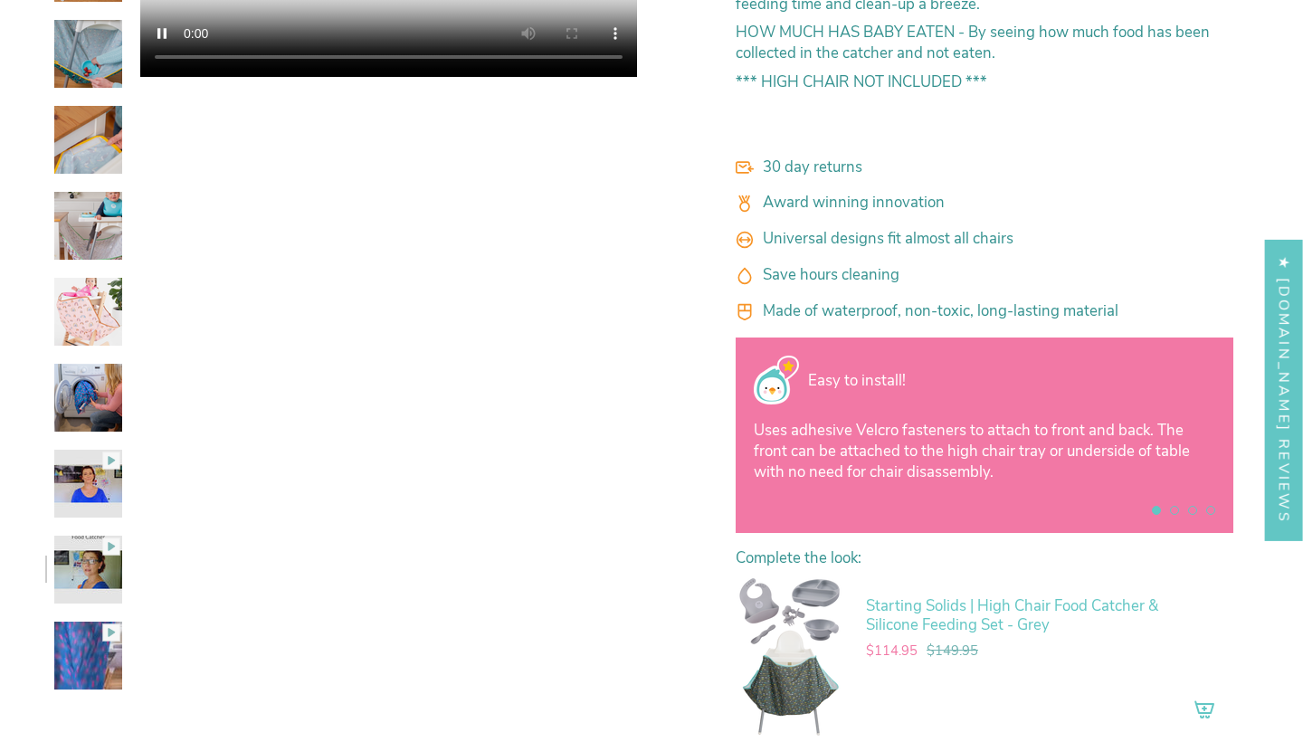
scroll to position [1042, 0]
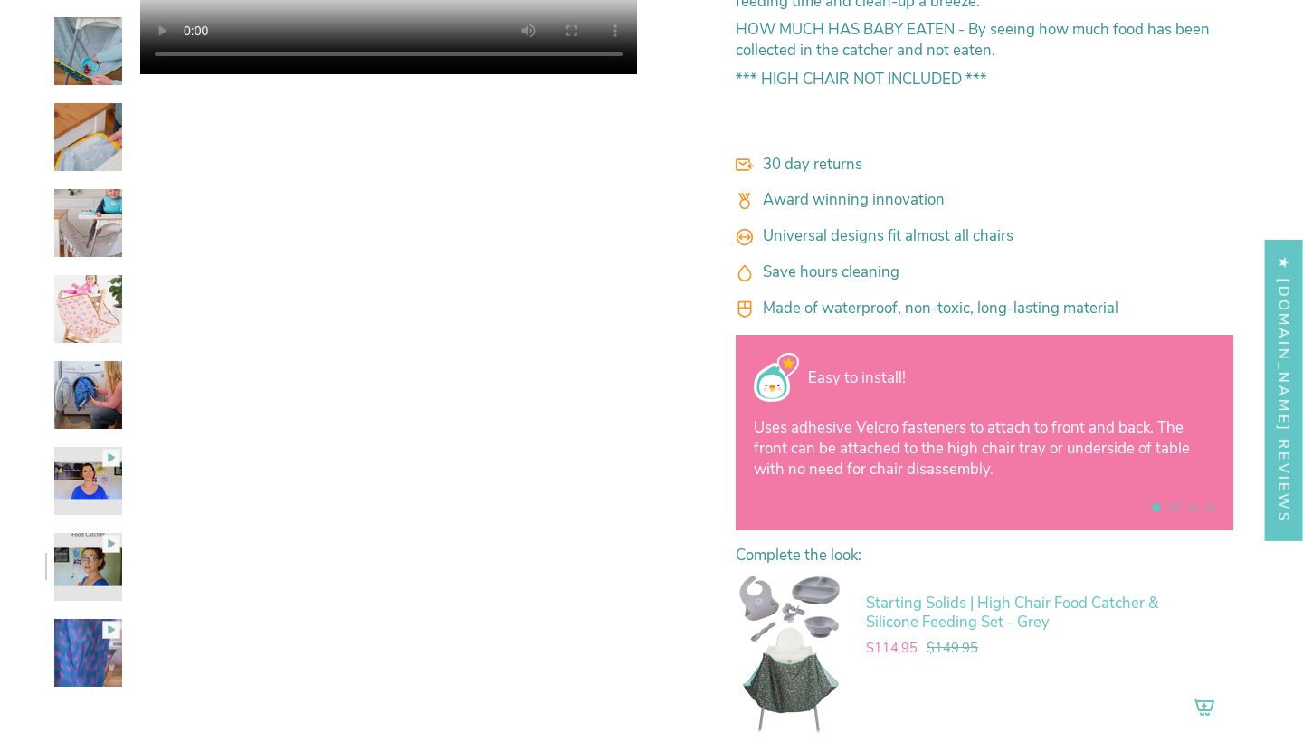
click at [100, 645] on img at bounding box center [88, 653] width 68 height 68
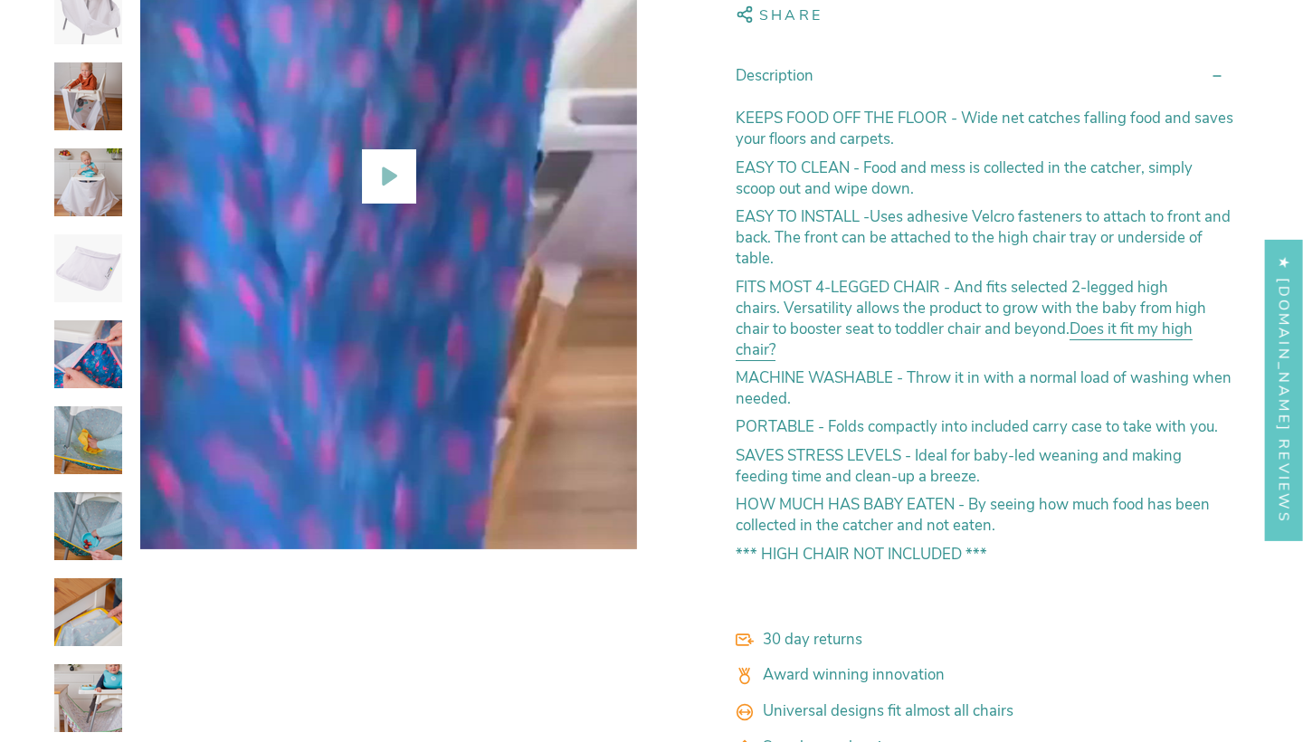
click at [390, 184] on icon "View High Chair Food Catcher - White" at bounding box center [388, 176] width 36 height 36
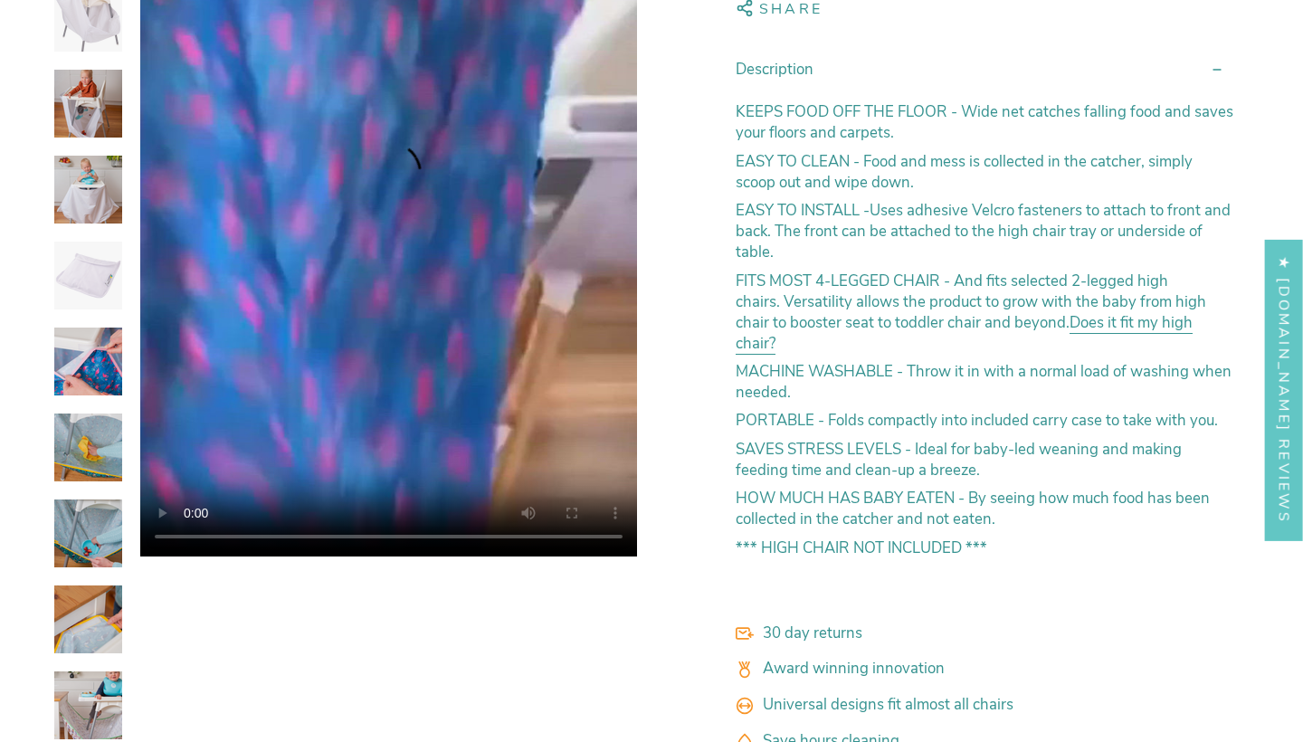
scroll to position [667, 0]
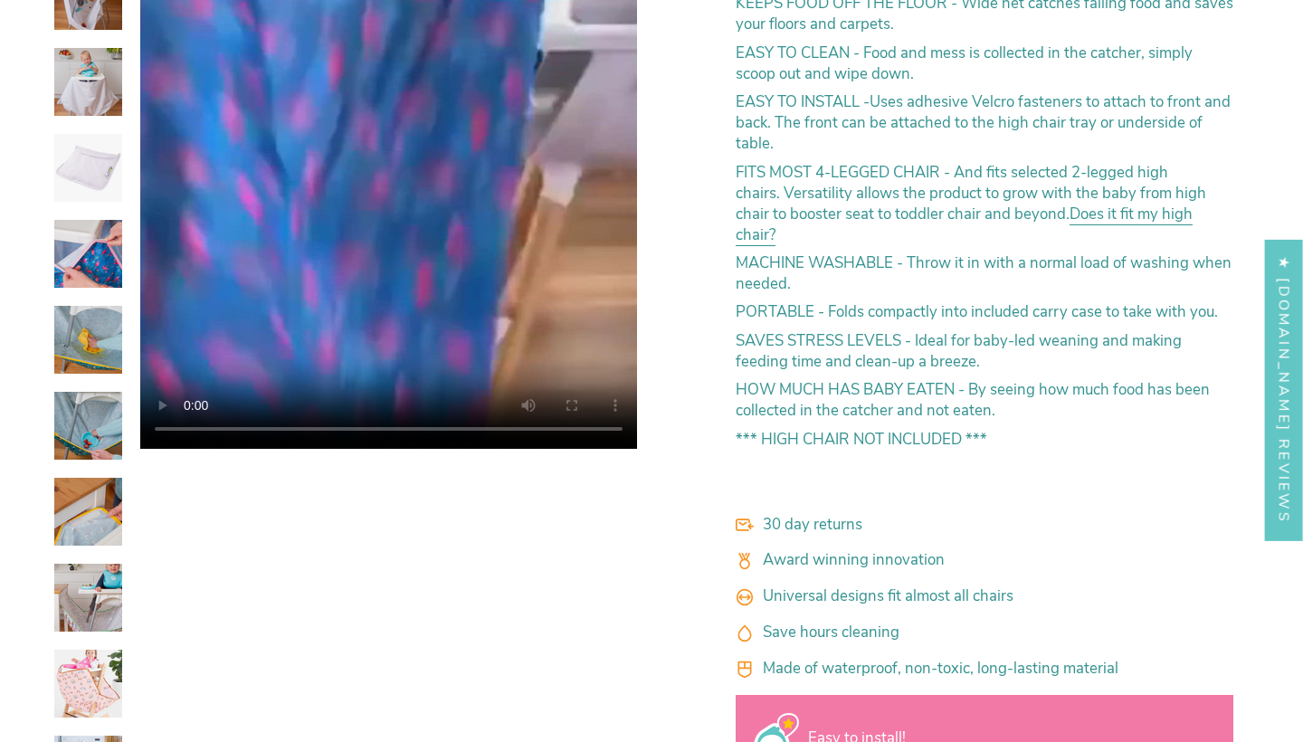
click at [548, 424] on video "High Chair Food Catcher - White" at bounding box center [388, 76] width 497 height 745
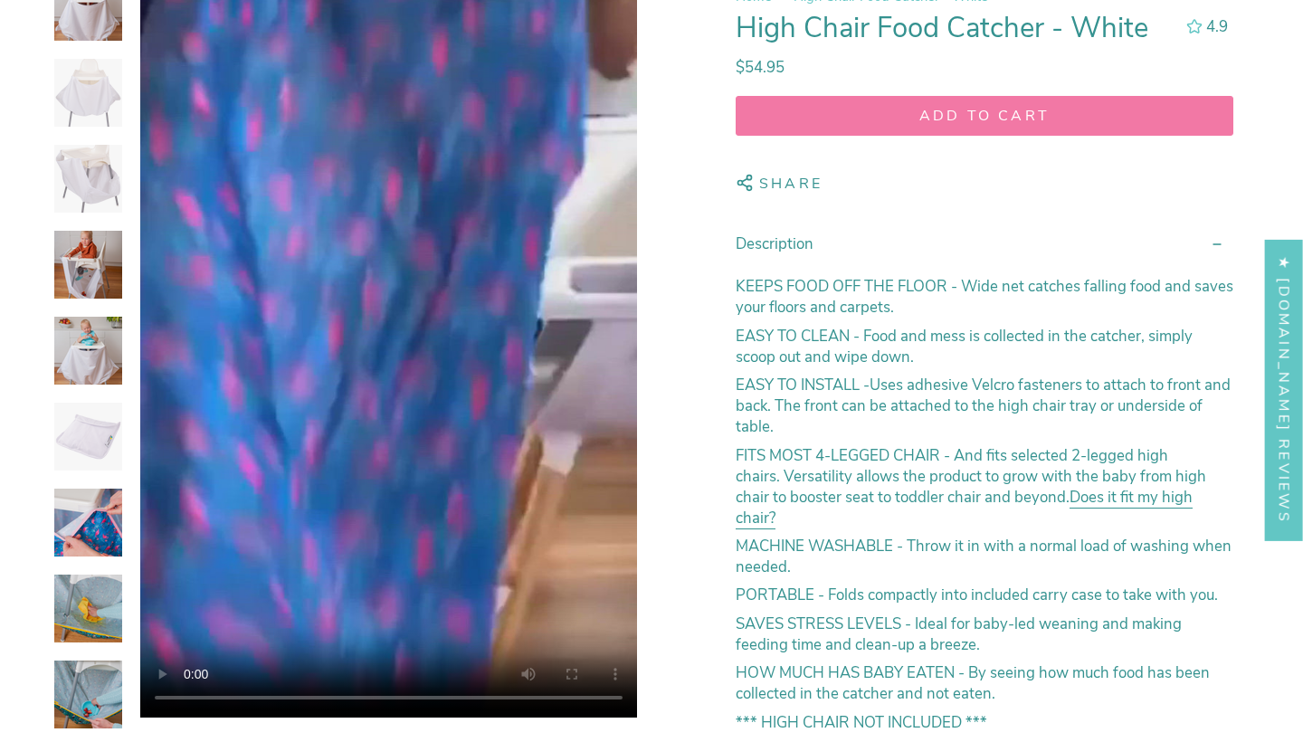
scroll to position [465, 0]
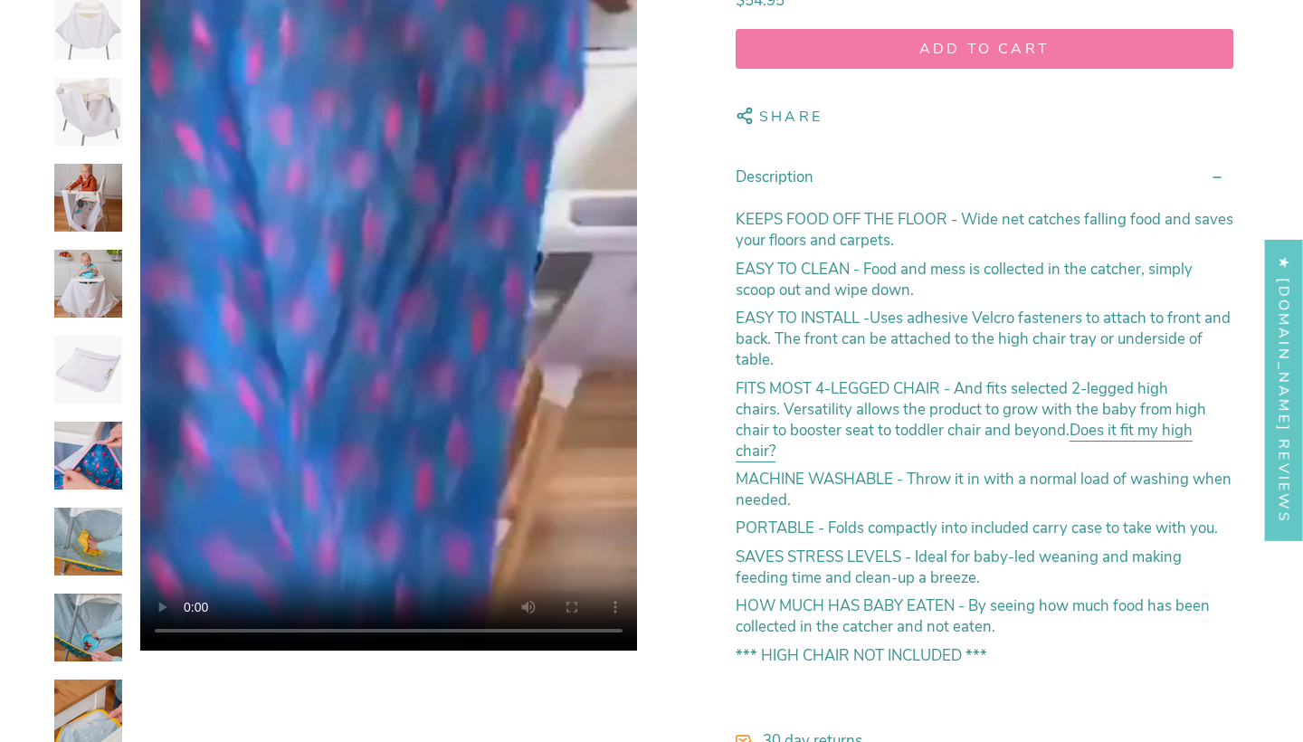
click at [184, 630] on video "High Chair Food Catcher - White" at bounding box center [388, 278] width 497 height 745
click at [189, 632] on video "High Chair Food Catcher - White" at bounding box center [388, 278] width 497 height 745
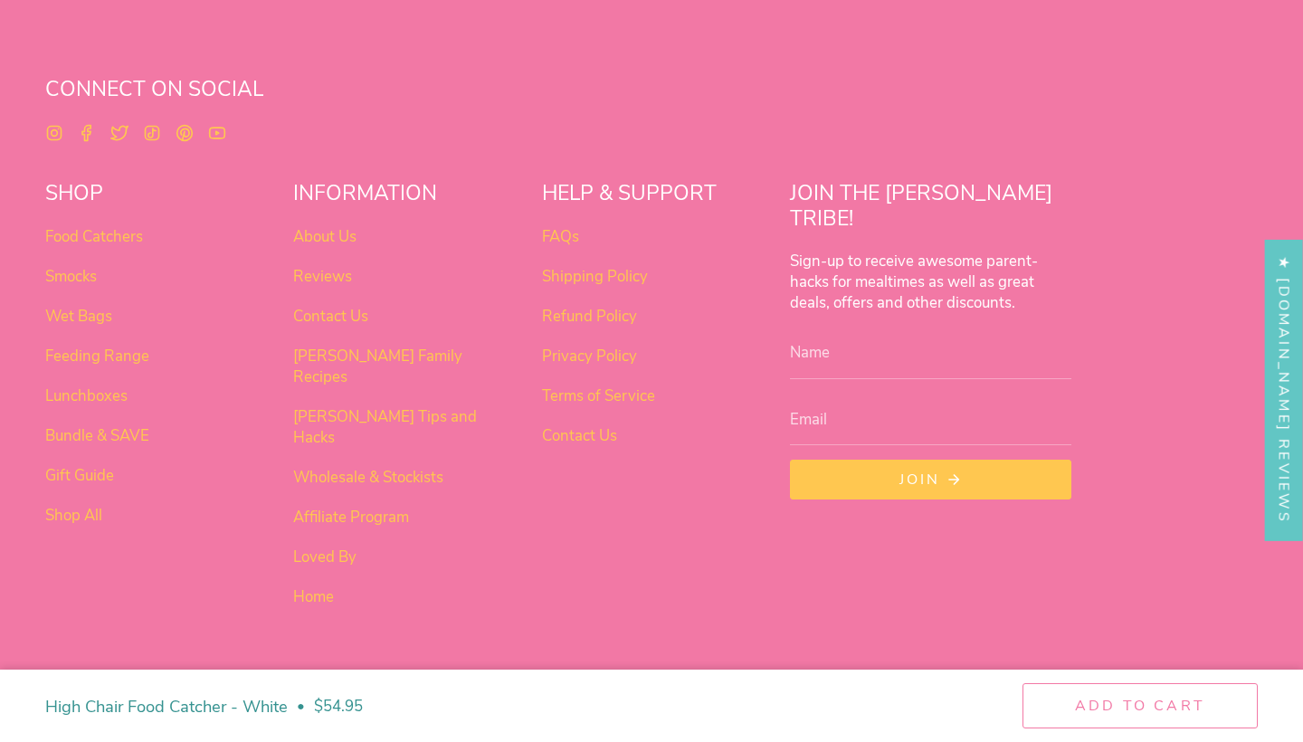
scroll to position [4955, 0]
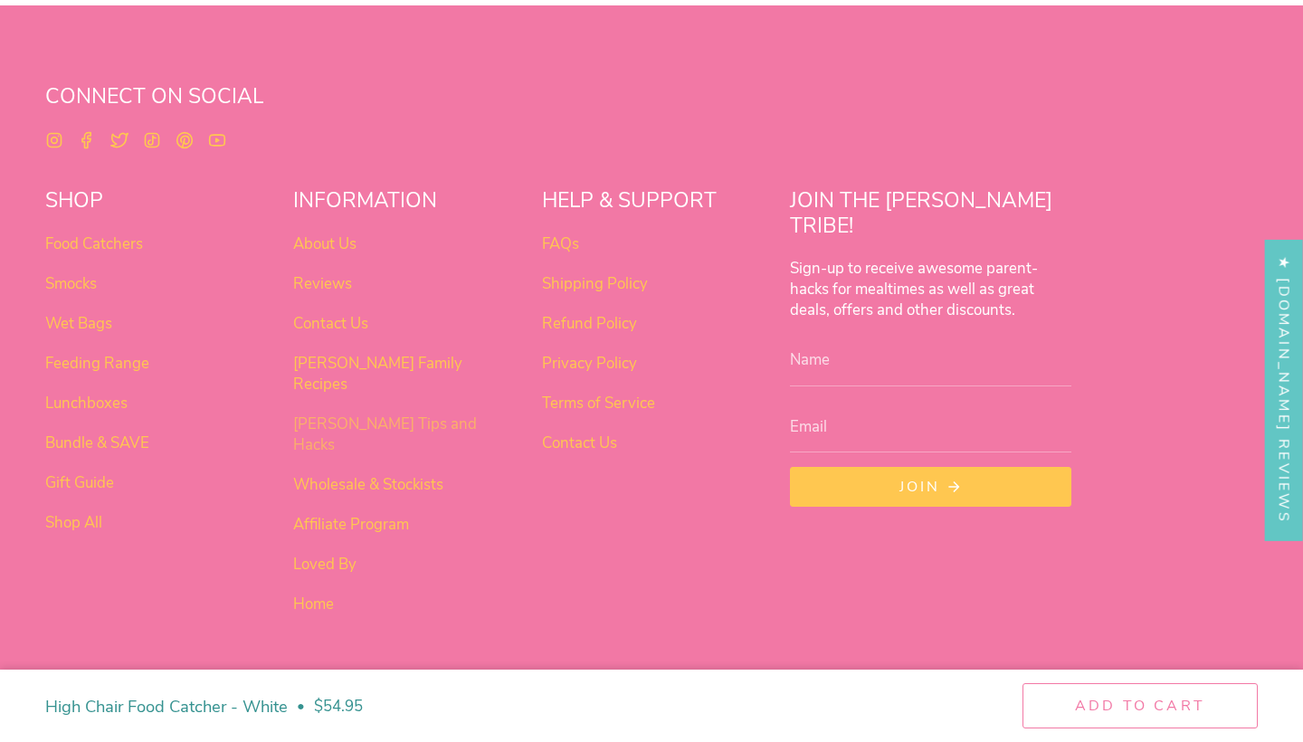
click at [413, 414] on link "[PERSON_NAME] Tips and Hacks" at bounding box center [385, 435] width 184 height 42
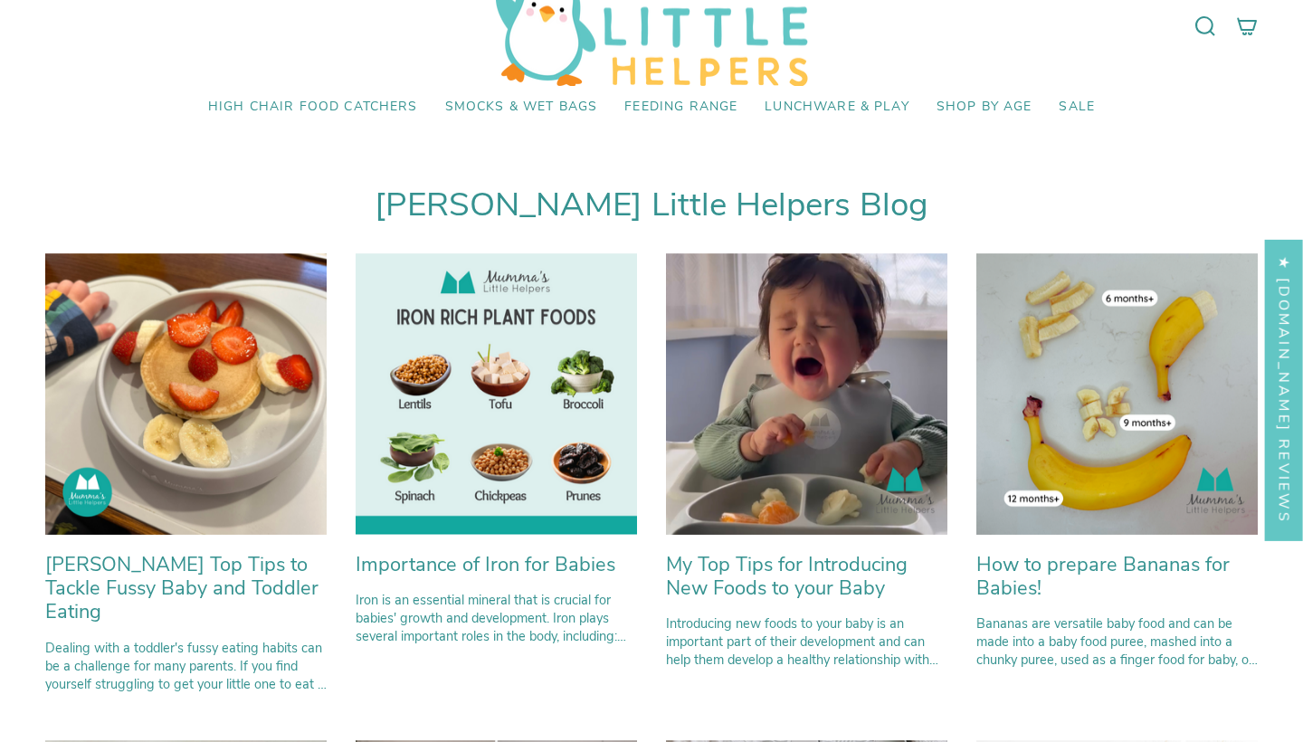
scroll to position [140, 0]
